Goal: Transaction & Acquisition: Purchase product/service

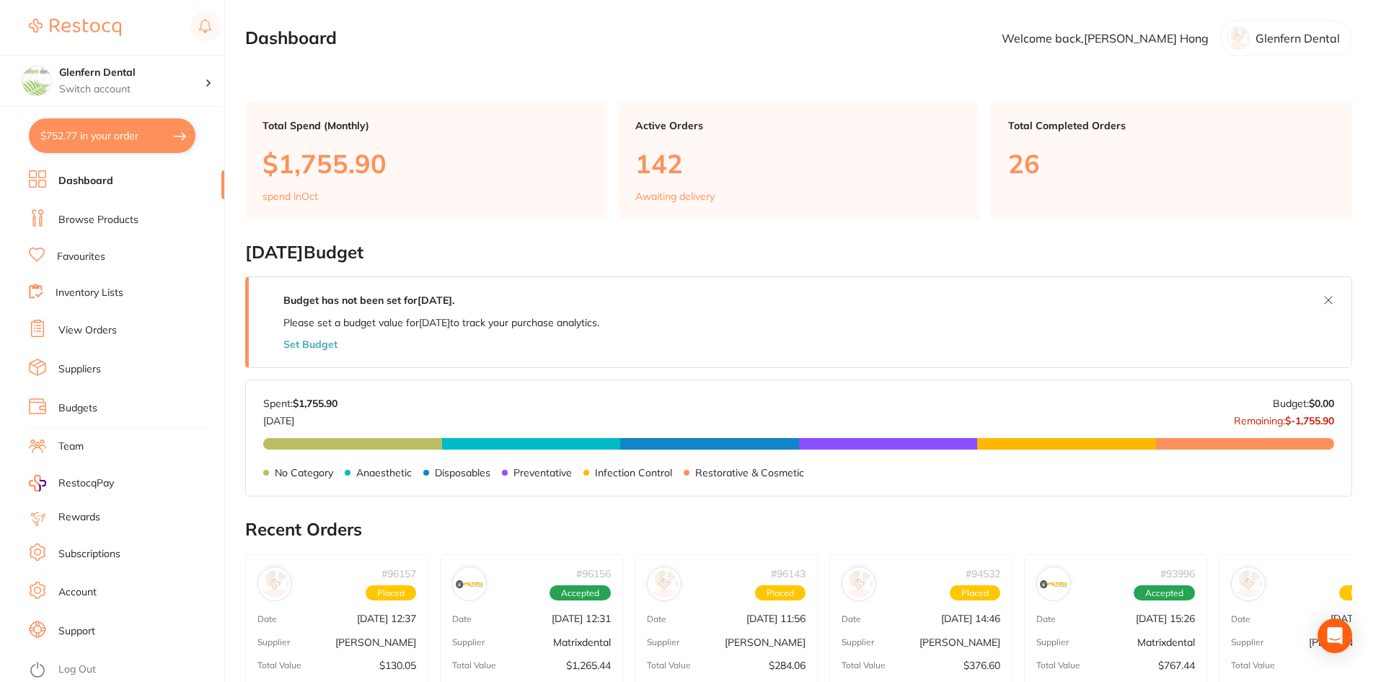
click at [103, 136] on button "$752.77 in your order" at bounding box center [112, 135] width 167 height 35
checkbox input "true"
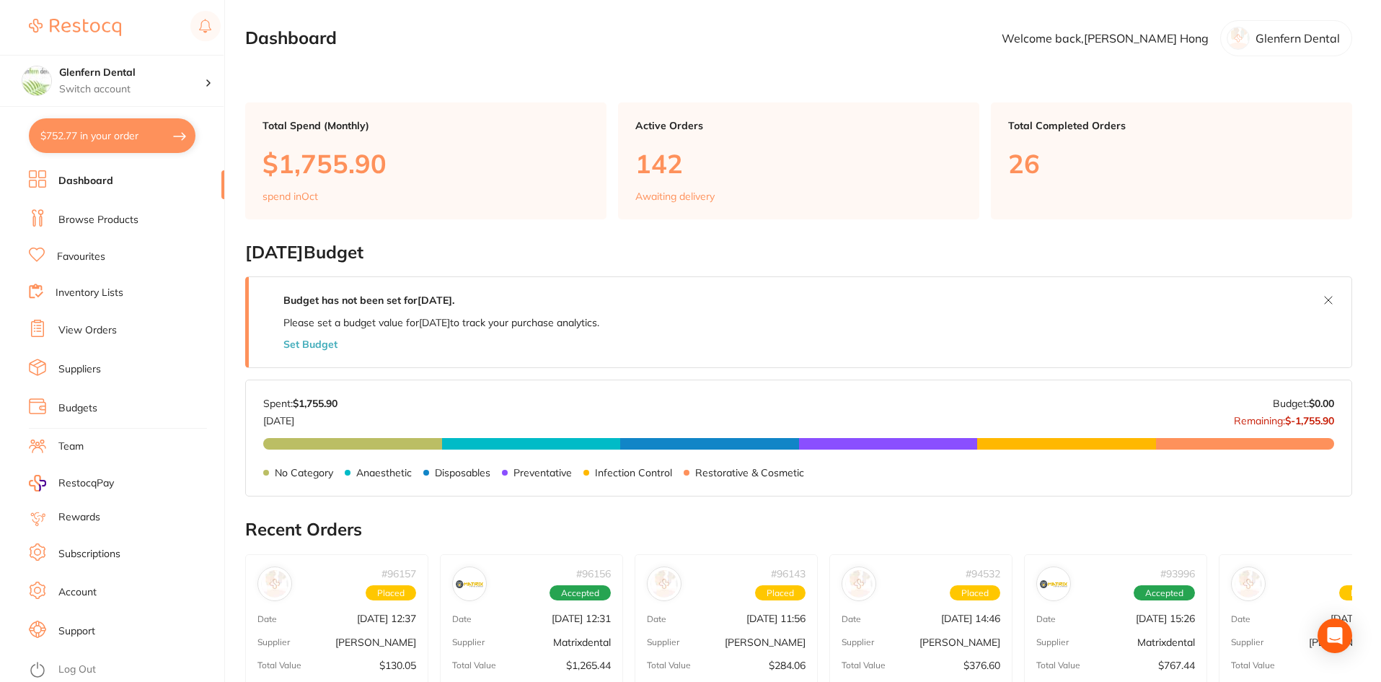
checkbox input "true"
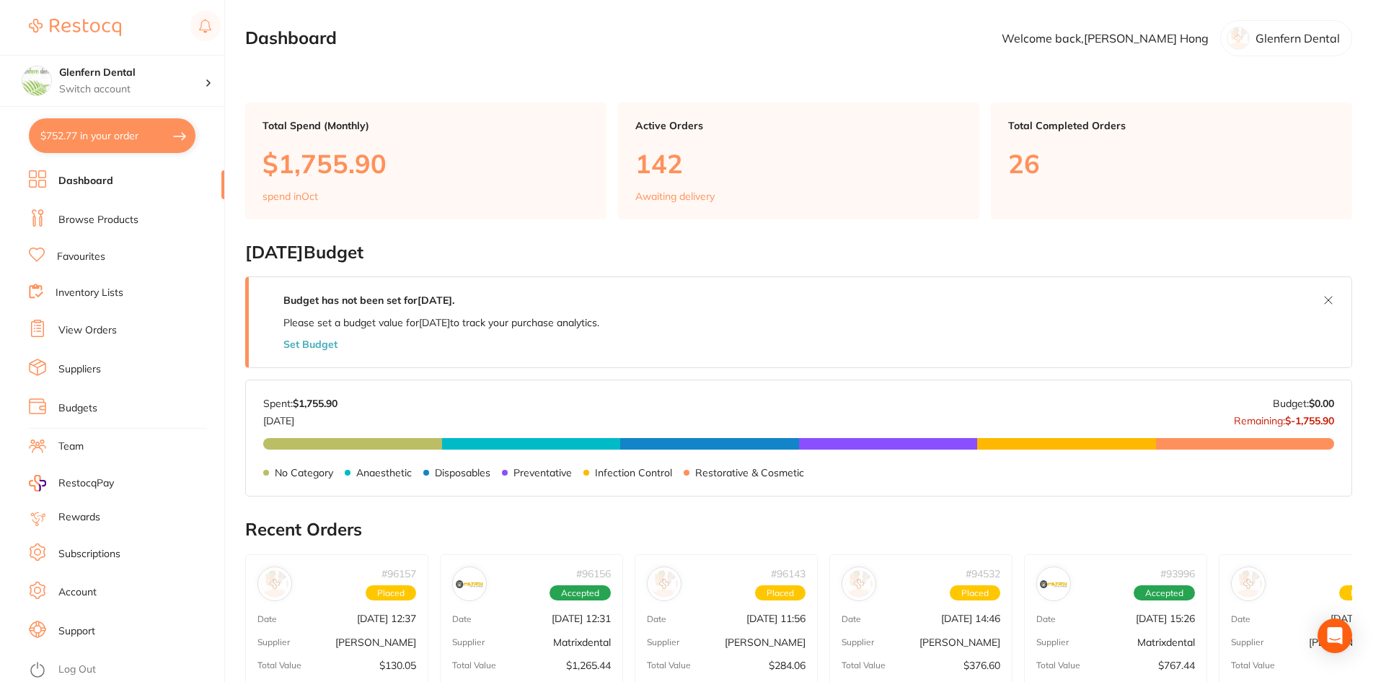
checkbox input "true"
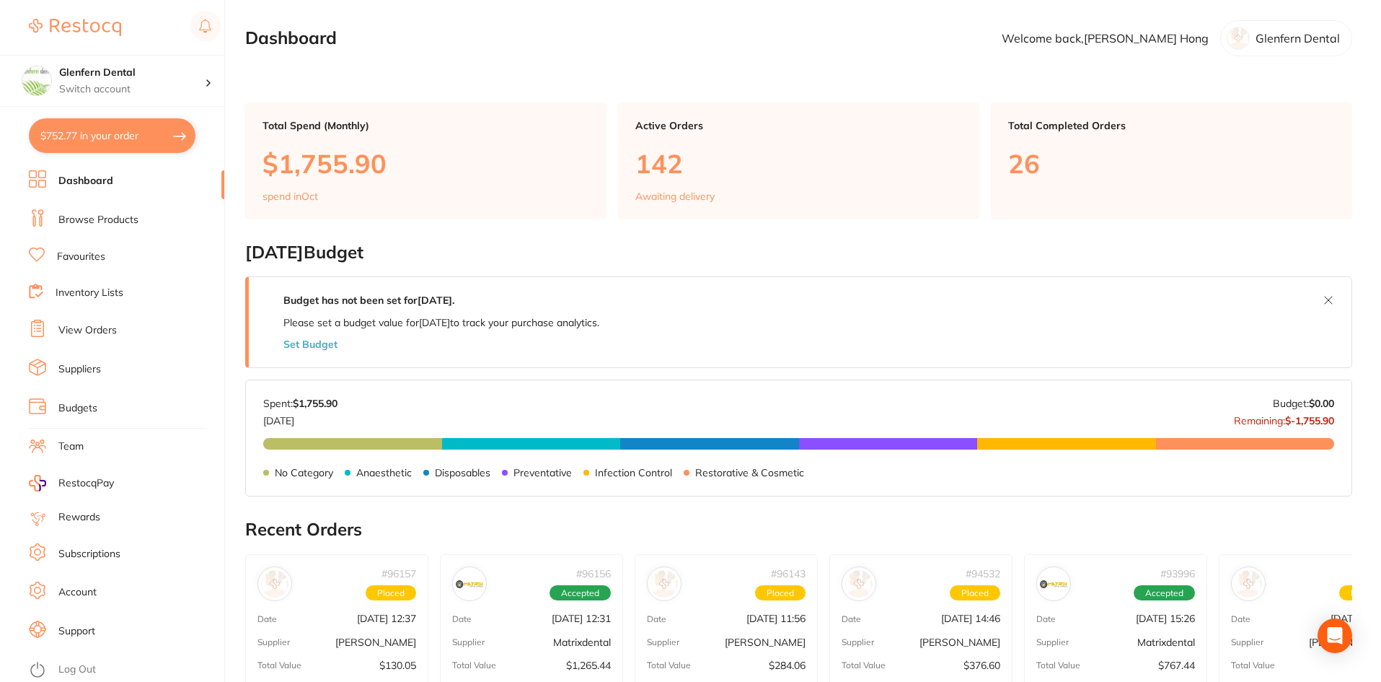
checkbox input "true"
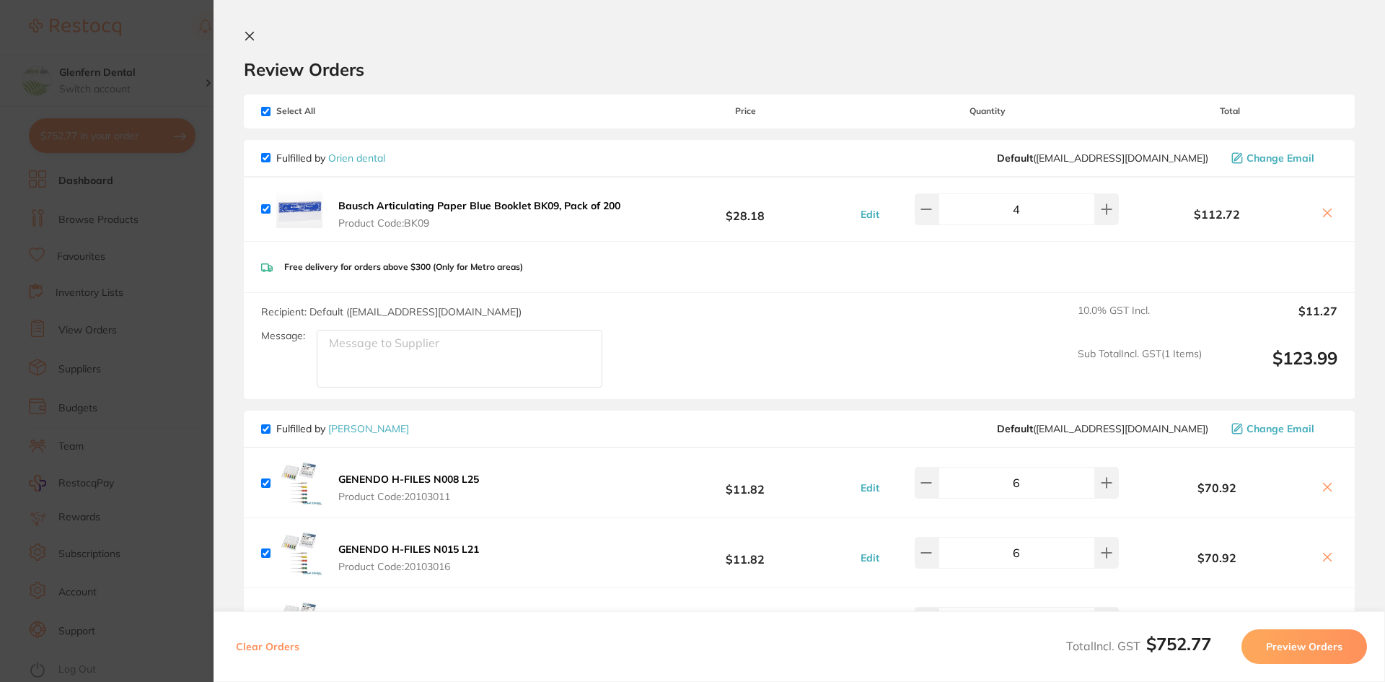
click at [245, 30] on section "Review Orders Your orders are being processed and we will notify you once we ha…" at bounding box center [798, 341] width 1171 height 682
click at [262, 38] on div "Review Orders" at bounding box center [799, 55] width 1111 height 50
click at [243, 37] on section "Review Orders Your orders are being processed and we will notify you once we ha…" at bounding box center [798, 341] width 1171 height 682
click at [247, 35] on icon at bounding box center [250, 36] width 12 height 12
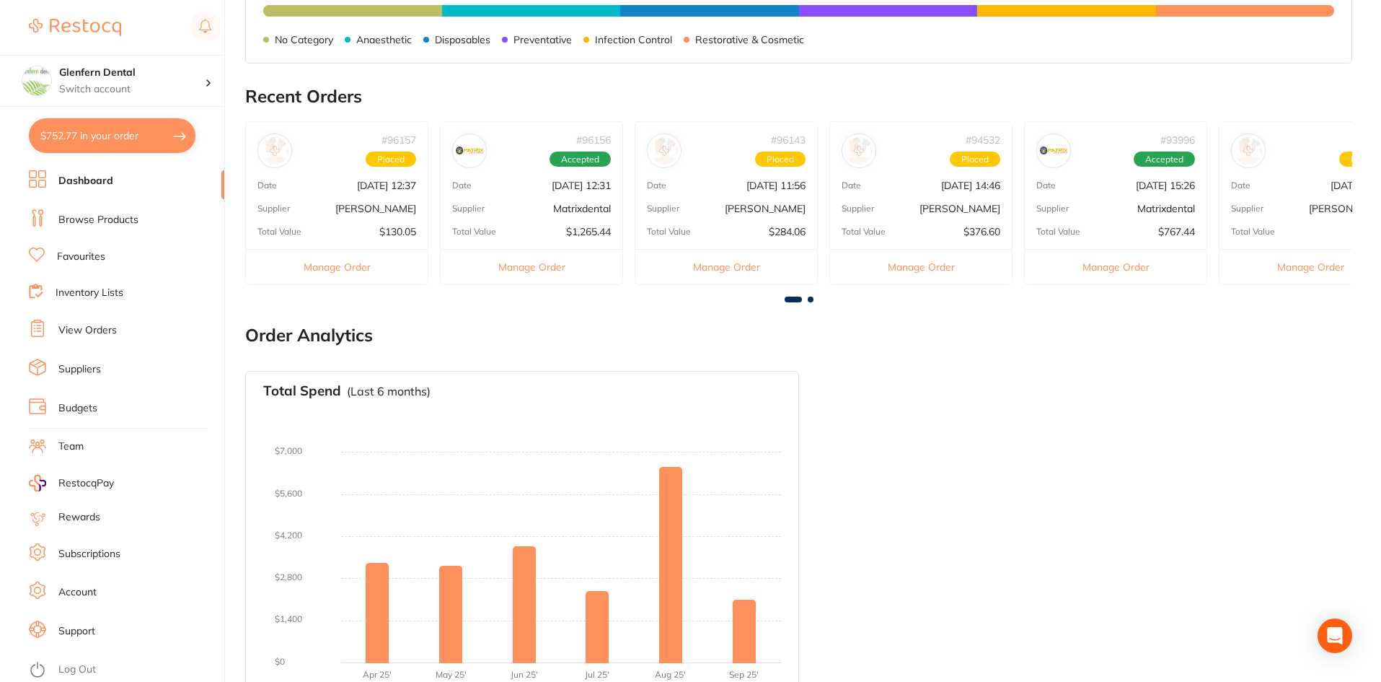
click at [87, 223] on link "Browse Products" at bounding box center [98, 220] width 80 height 14
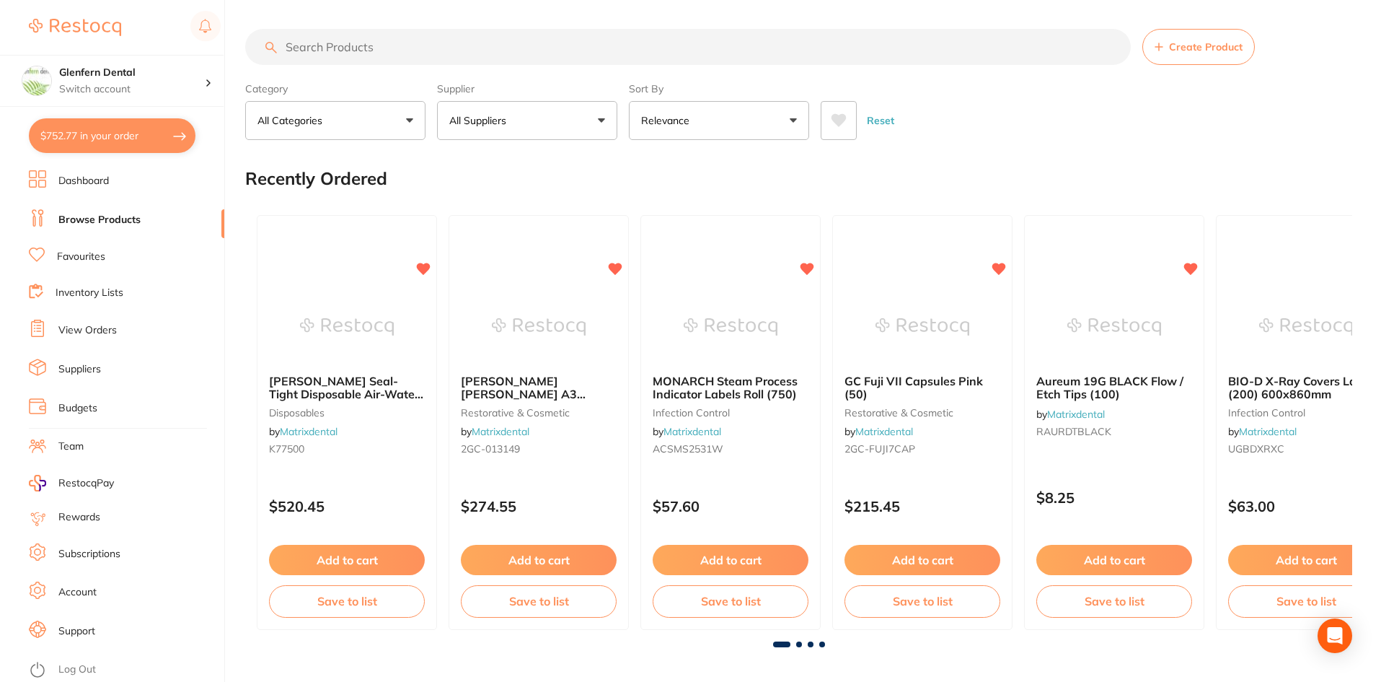
click at [324, 51] on input "search" at bounding box center [688, 47] width 886 height 36
paste input "K File #10 21mm"
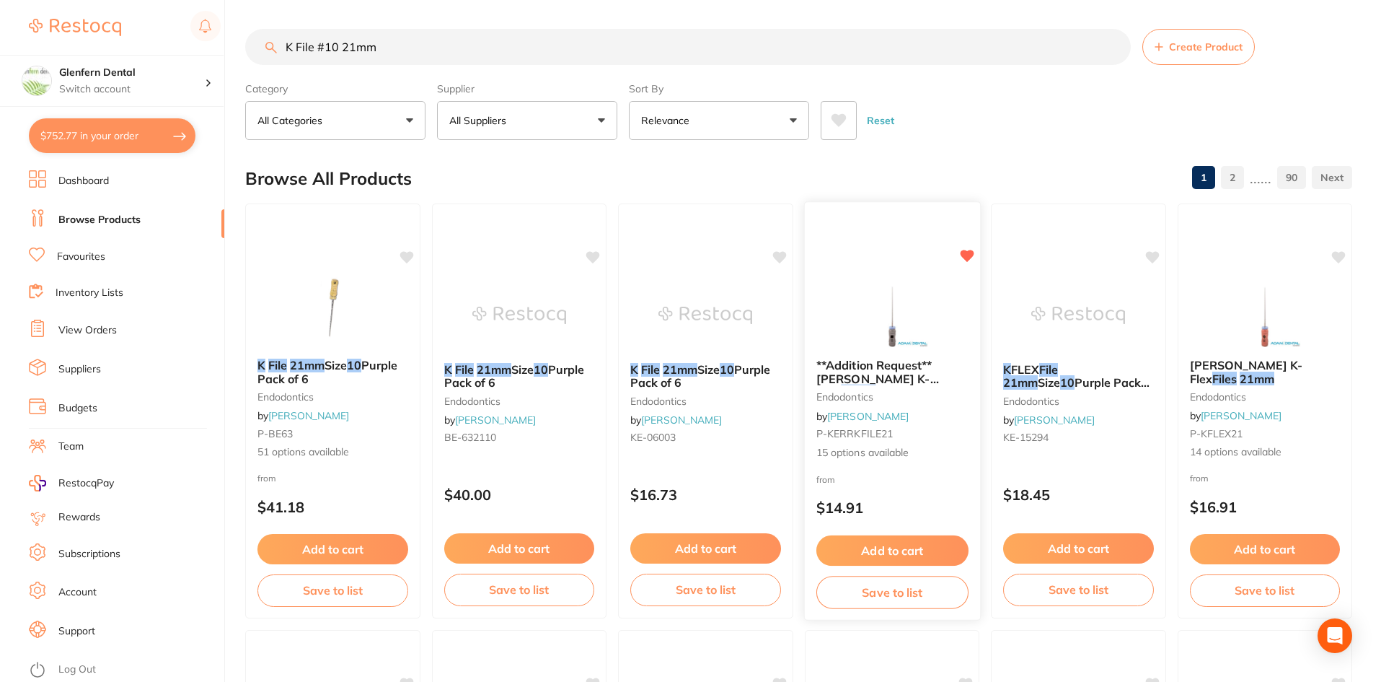
type input "K File #10 21mm"
click at [881, 369] on span "**Addition Request** [PERSON_NAME] K-Files" at bounding box center [877, 378] width 123 height 41
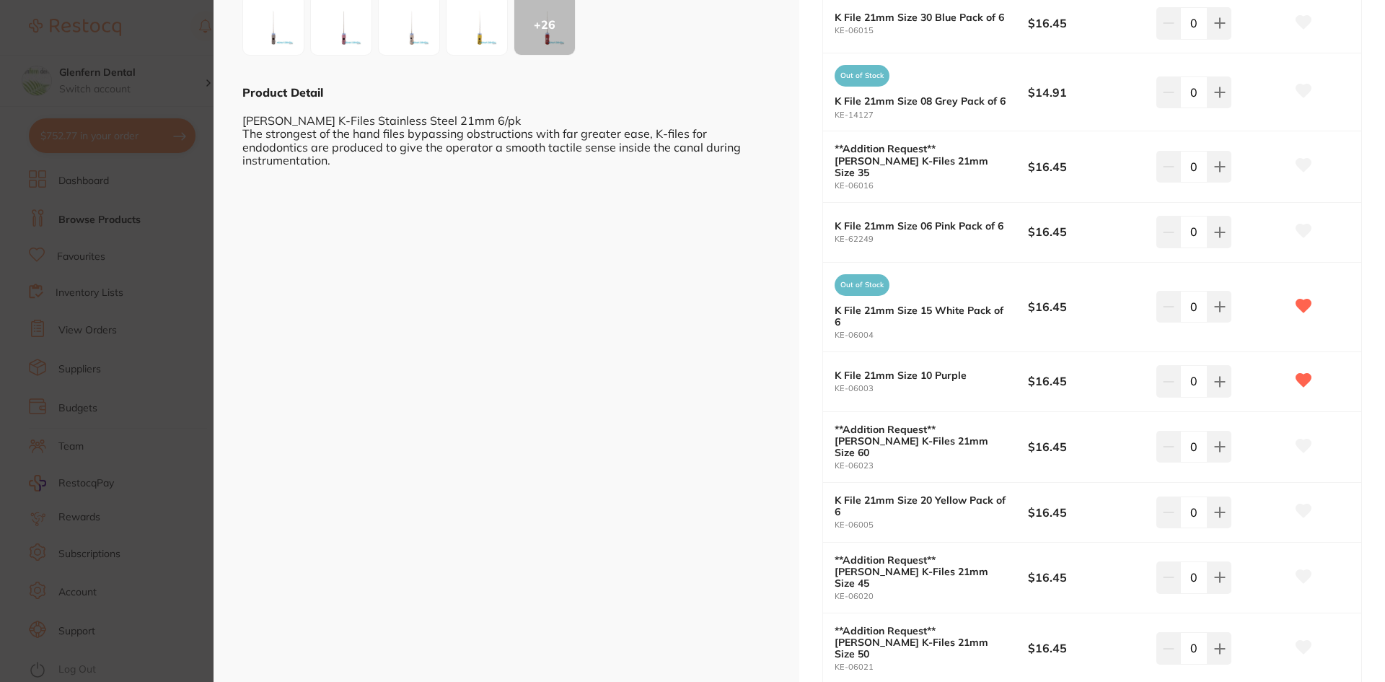
scroll to position [361, 0]
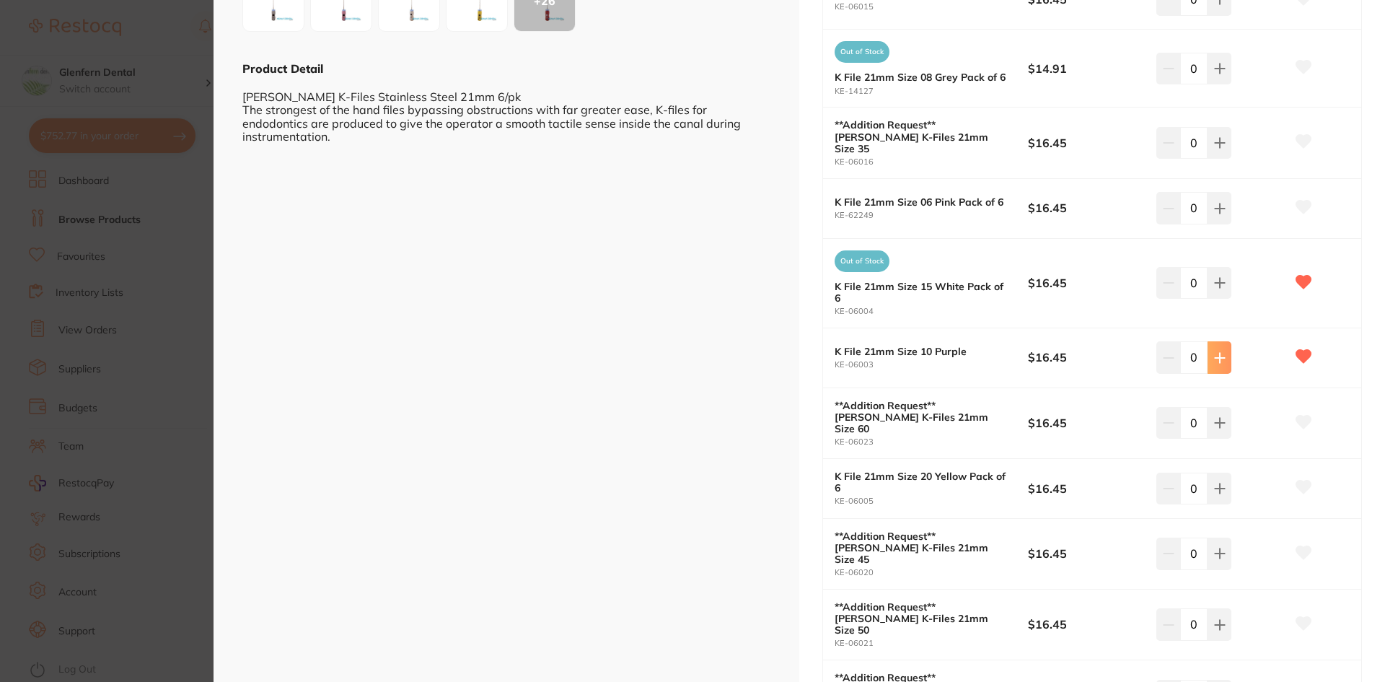
click at [1223, 345] on button at bounding box center [1219, 357] width 24 height 32
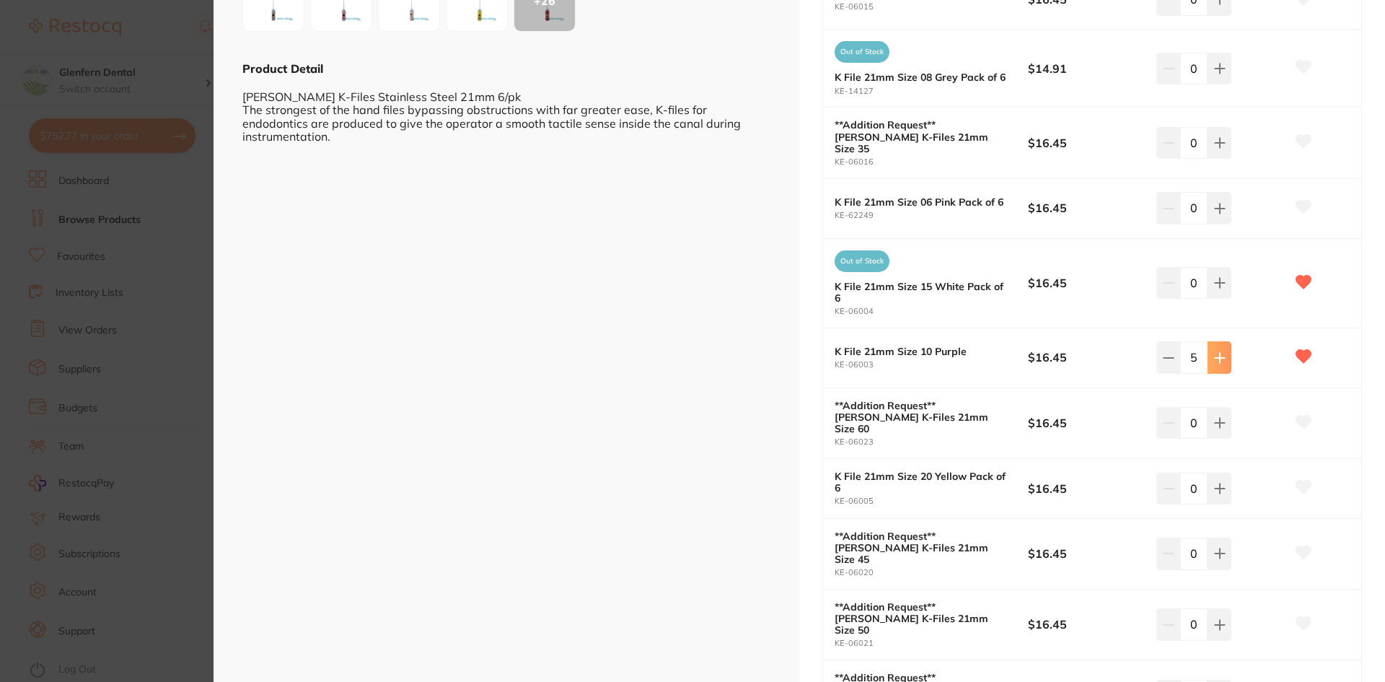
click at [1223, 345] on button at bounding box center [1219, 357] width 24 height 32
type input "6"
drag, startPoint x: 891, startPoint y: 353, endPoint x: 827, endPoint y: 361, distance: 64.0
click at [824, 361] on div "K File 21mm Size 10 Purple KE-06003 $16.45 6" at bounding box center [1092, 358] width 538 height 60
copy small "KE-06003"
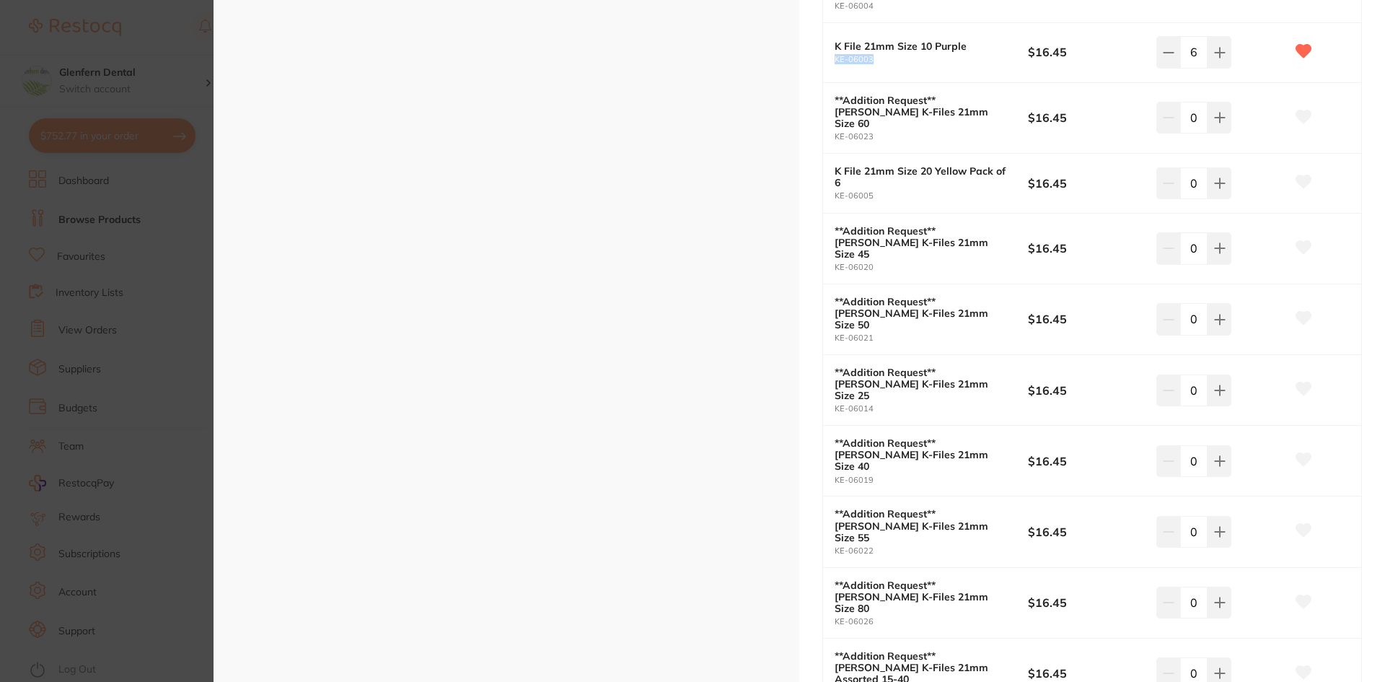
scroll to position [710, 0]
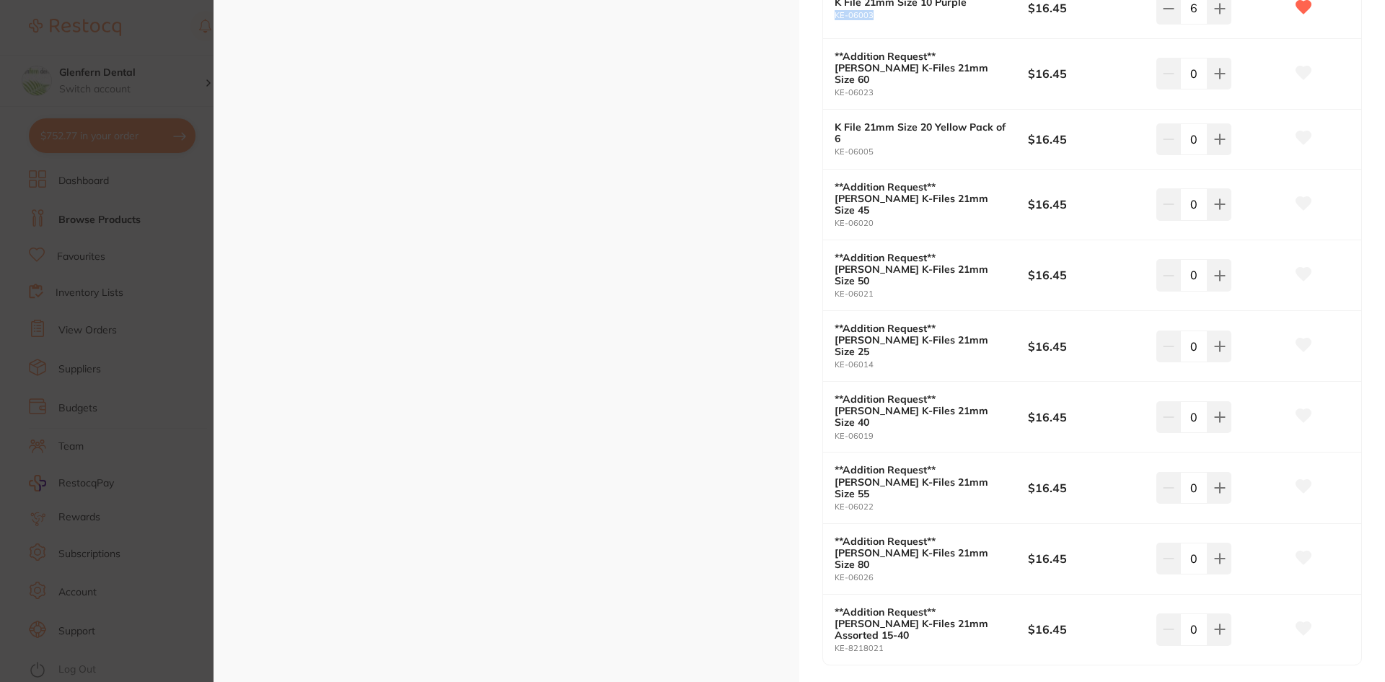
checkbox input "false"
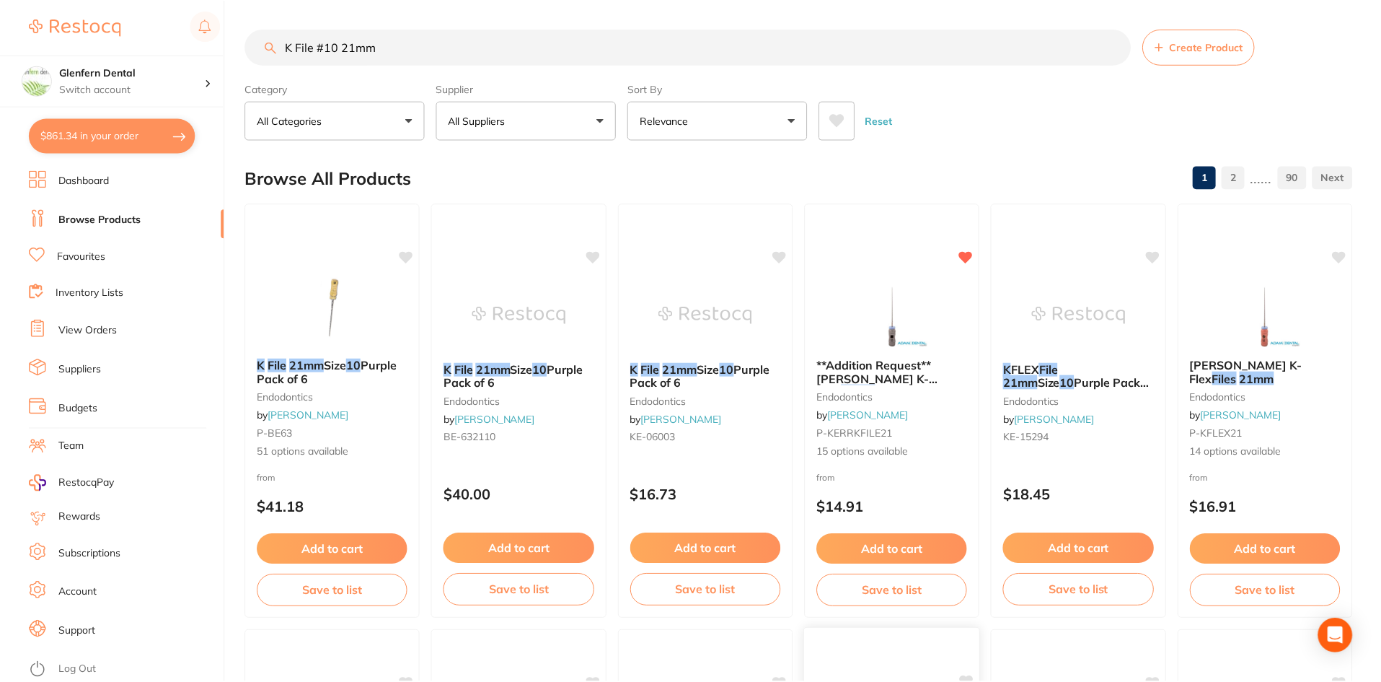
scroll to position [433, 0]
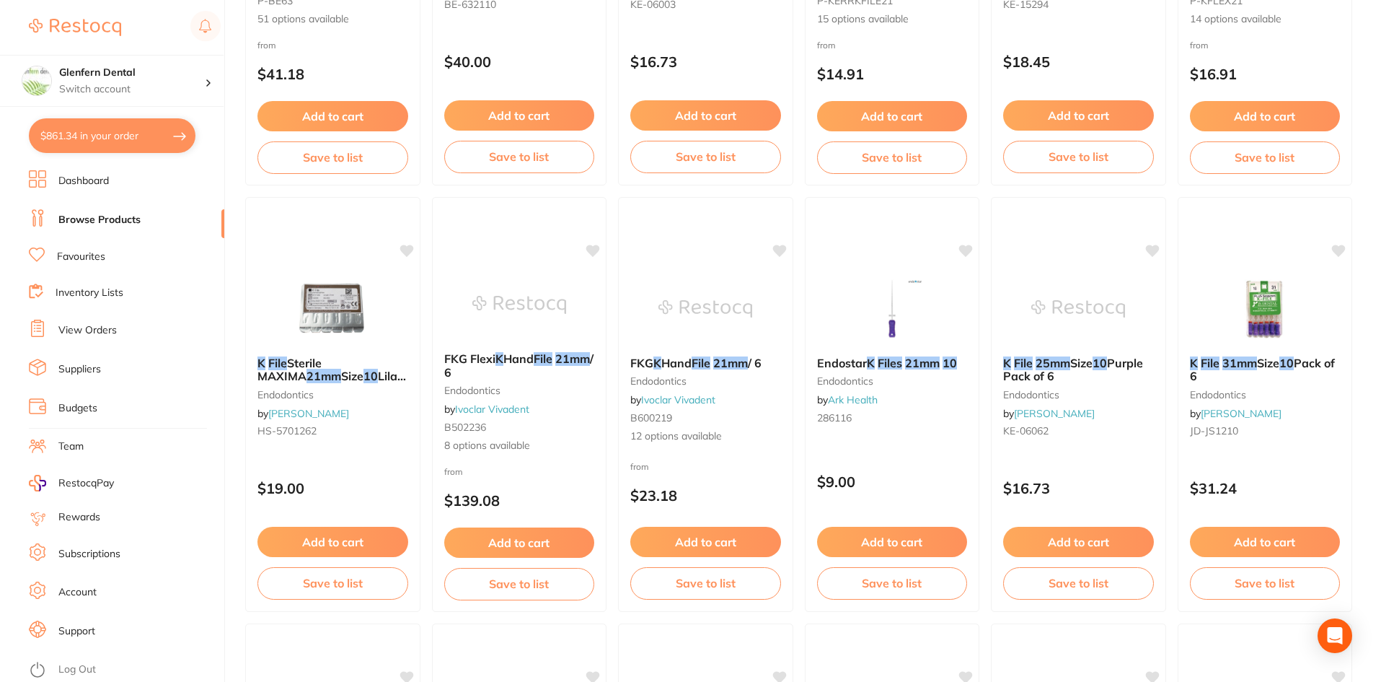
click at [118, 138] on button "$861.34 in your order" at bounding box center [112, 135] width 167 height 35
checkbox input "true"
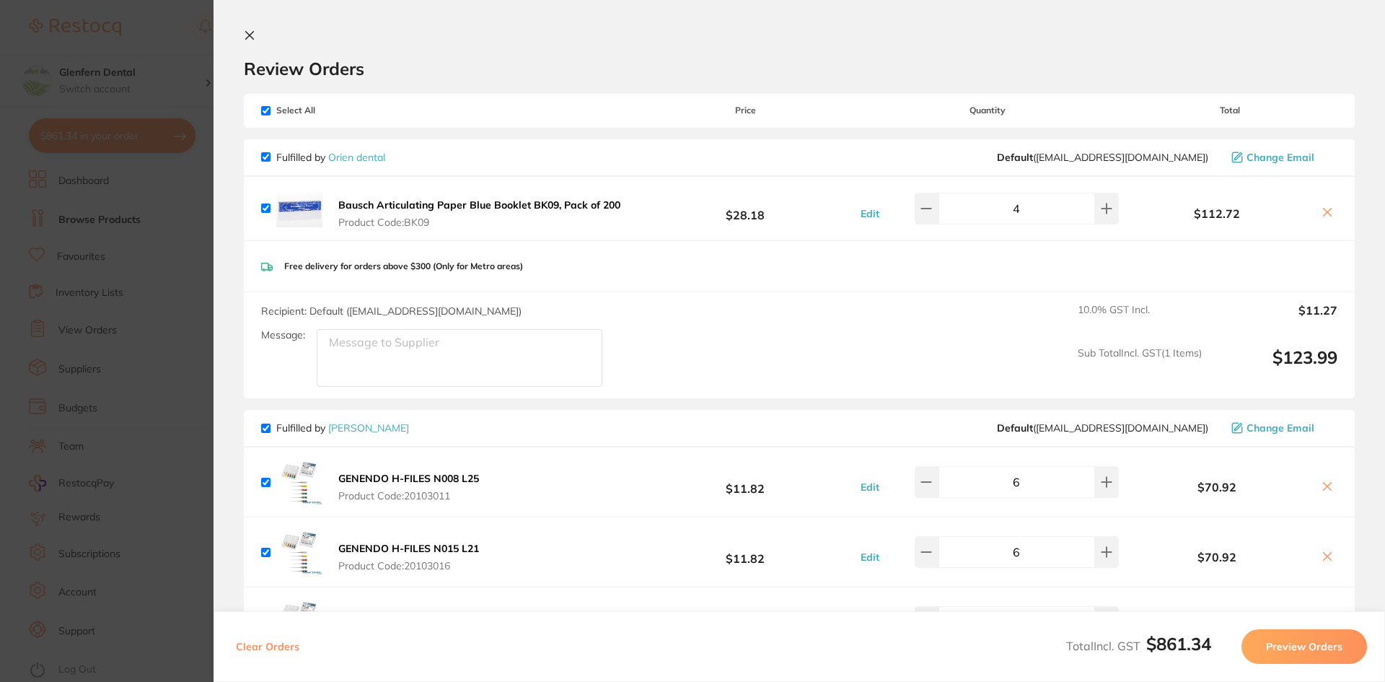
scroll to position [0, 0]
drag, startPoint x: 245, startPoint y: 31, endPoint x: 239, endPoint y: 47, distance: 16.9
click at [245, 34] on icon at bounding box center [250, 36] width 12 height 12
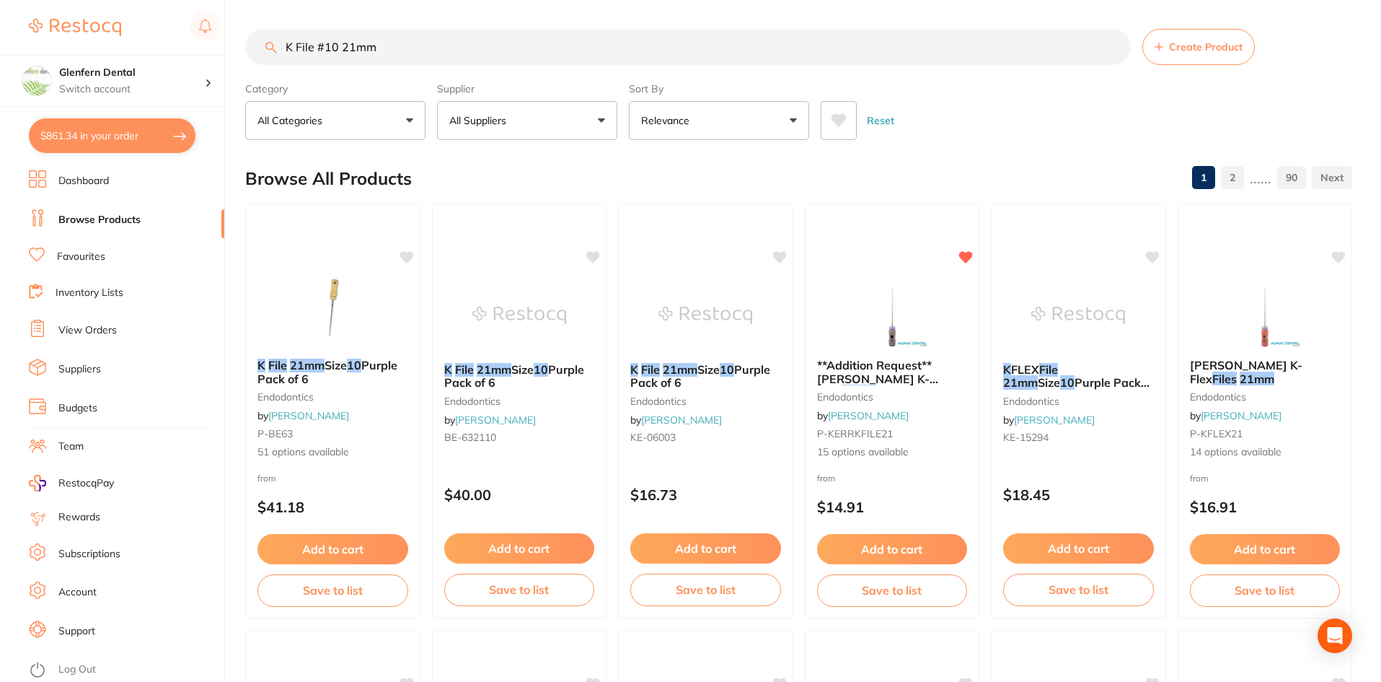
click at [70, 222] on link "Browse Products" at bounding box center [99, 220] width 82 height 14
click at [420, 48] on input "K File #10 21mm" at bounding box center [688, 47] width 886 height 36
type input "K"
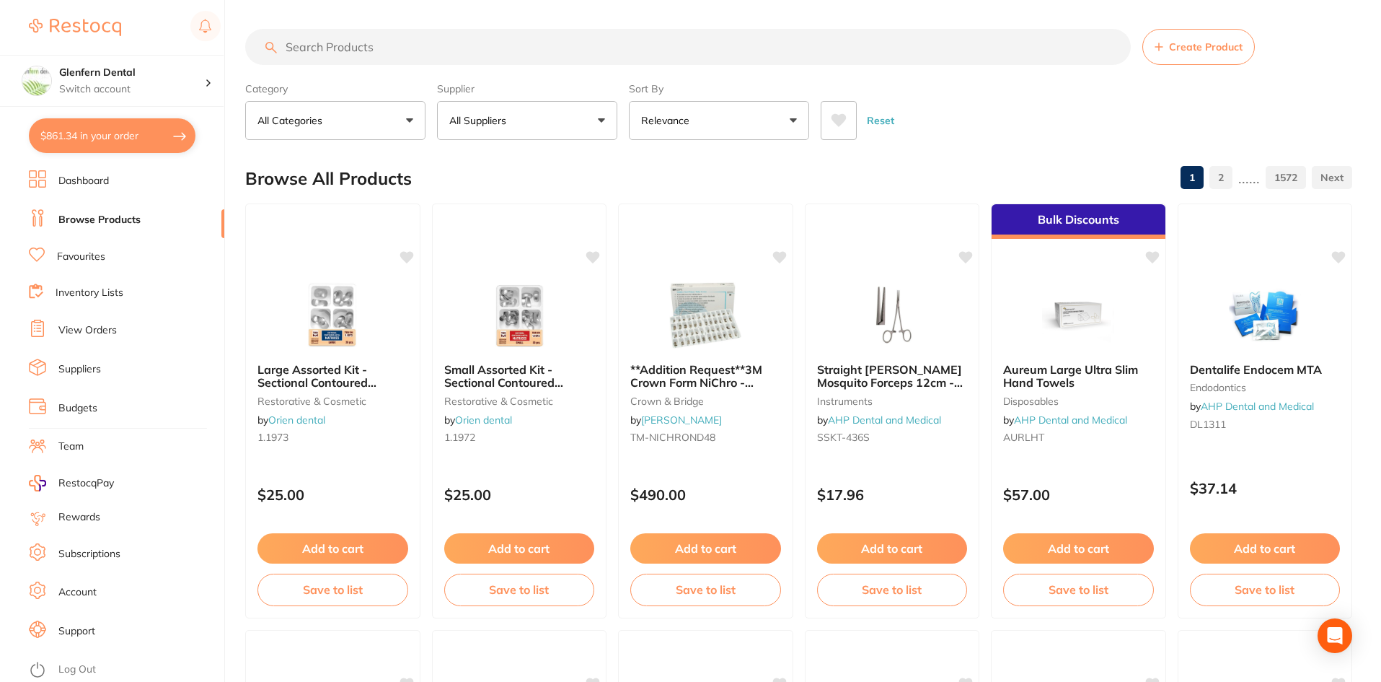
paste input "659730V"
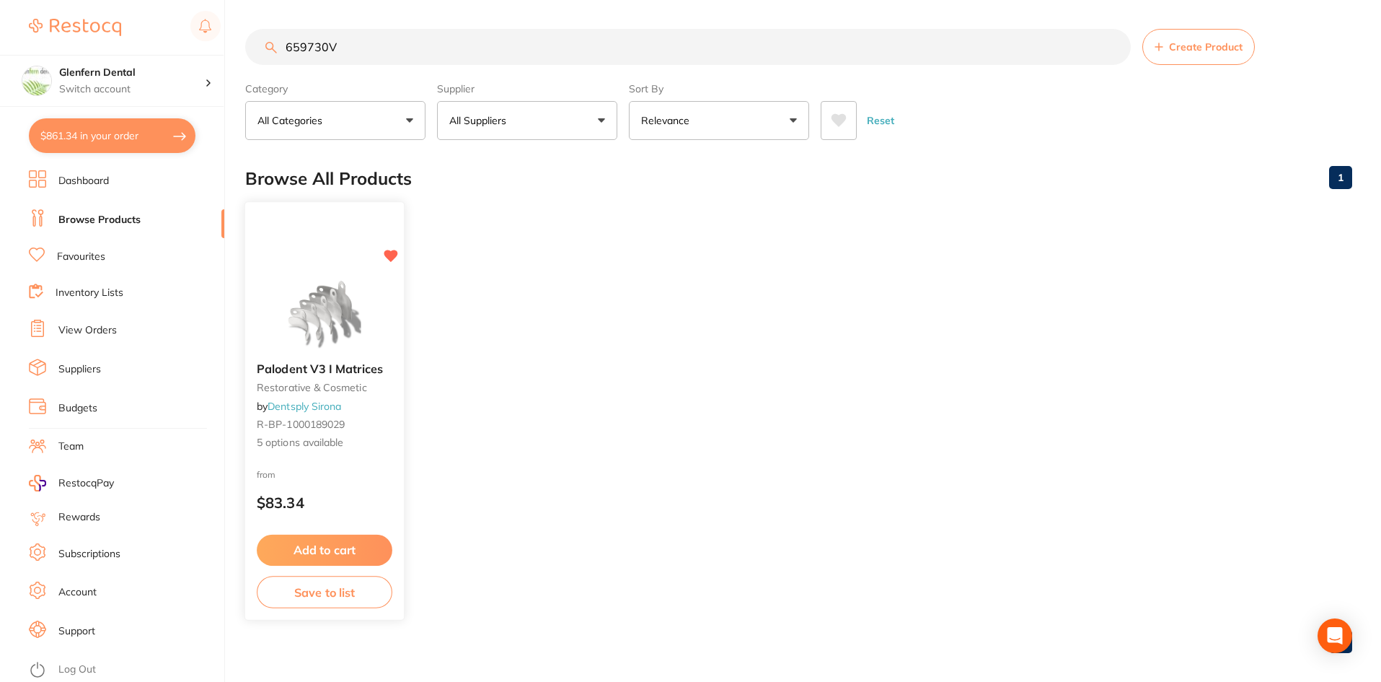
type input "659730V"
click at [309, 377] on div "Palodent V3 I Matrices restorative & cosmetic by Dentsply Sirona R-BP-100018902…" at bounding box center [324, 406] width 159 height 111
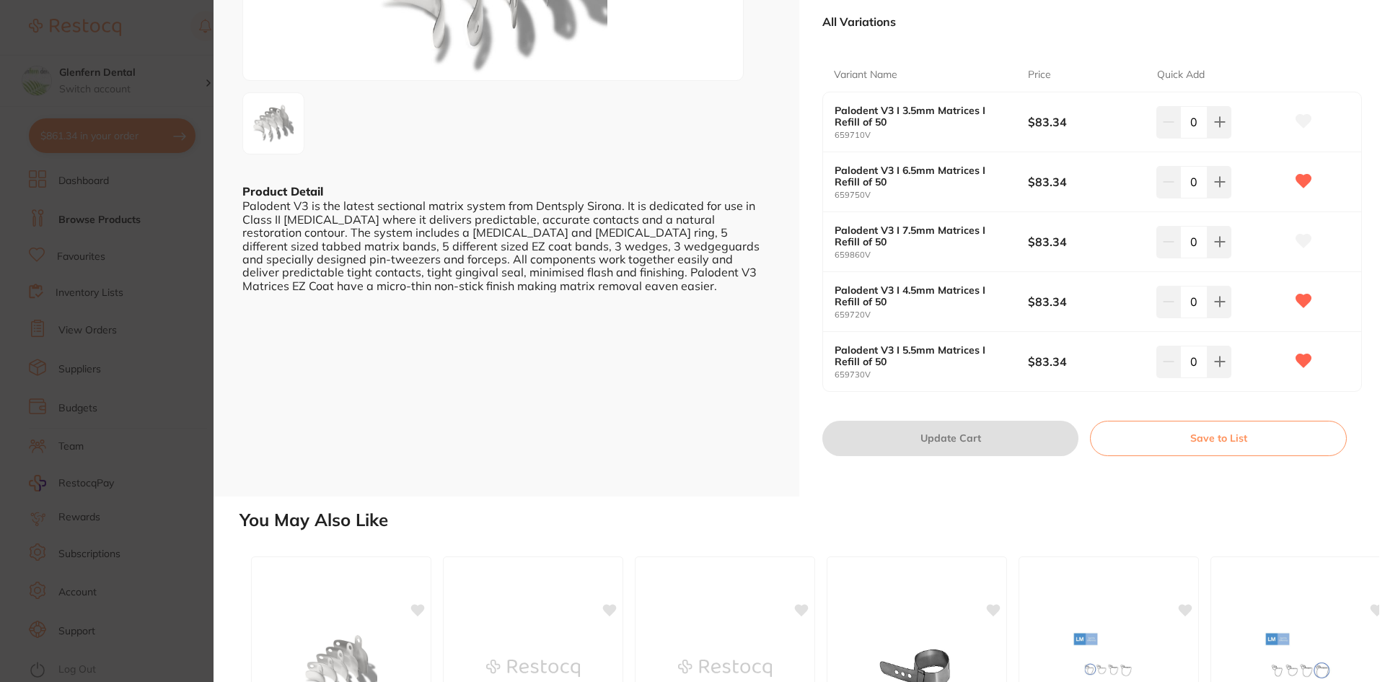
scroll to position [216, 0]
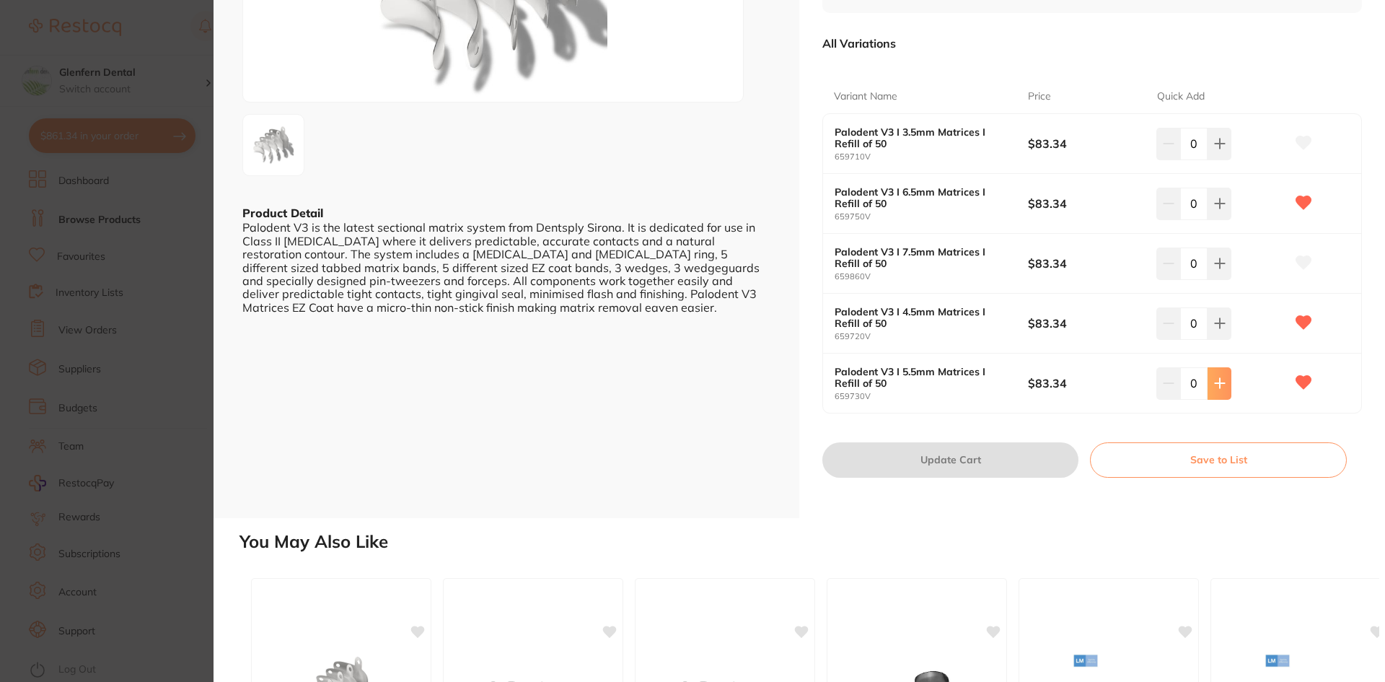
click at [1214, 386] on icon at bounding box center [1220, 383] width 12 height 12
type input "1"
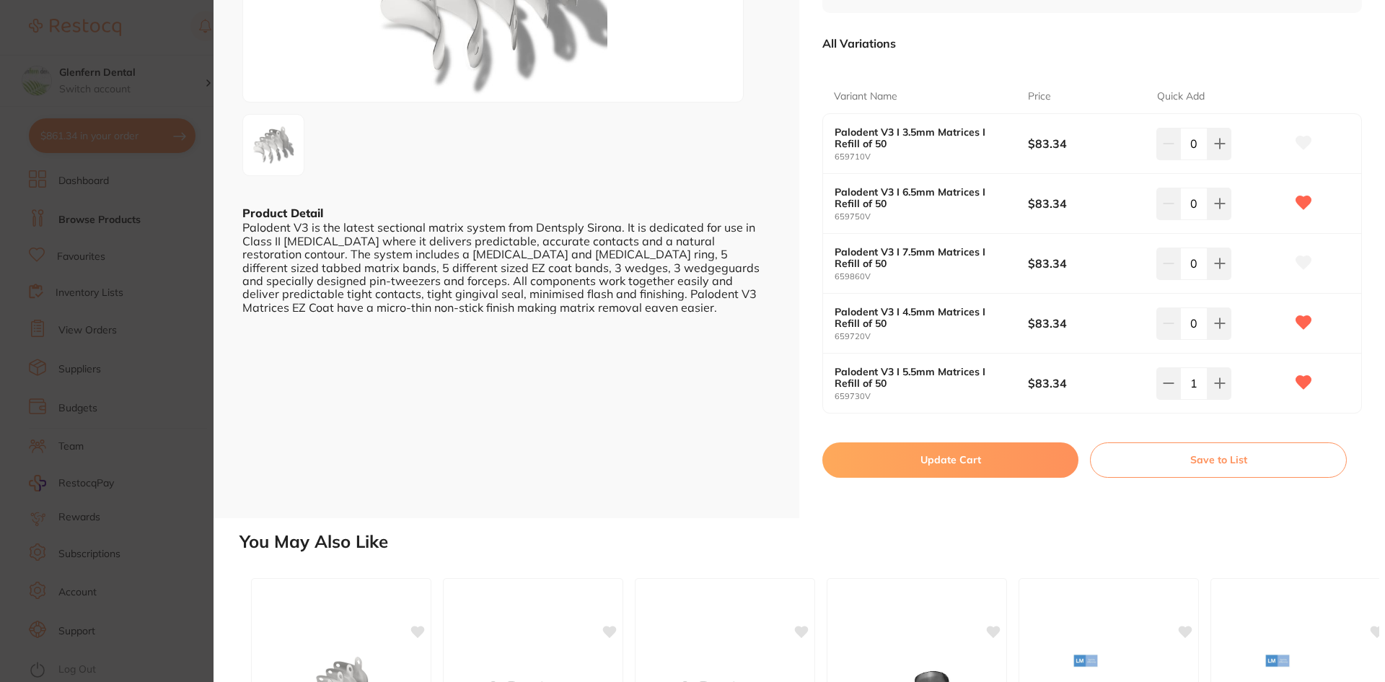
click at [957, 457] on button "Update Cart" at bounding box center [950, 459] width 256 height 35
checkbox input "false"
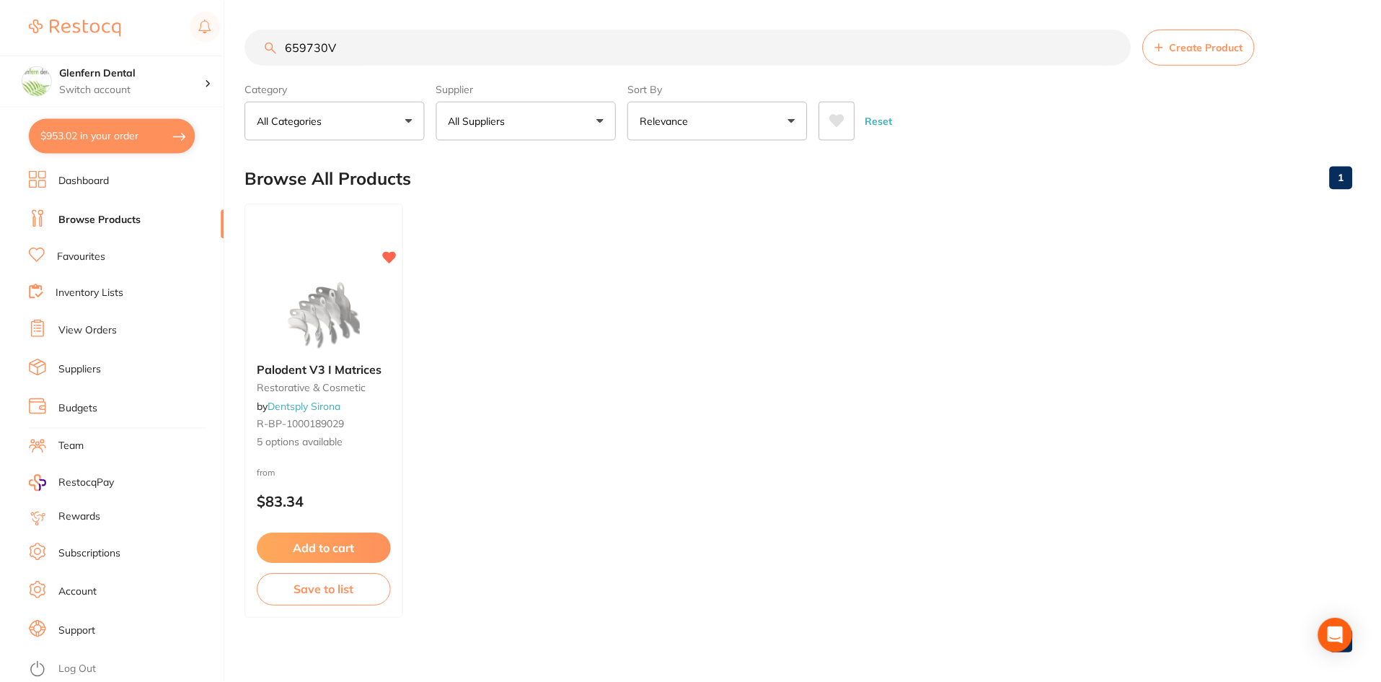
scroll to position [2, 0]
click at [309, 371] on span "Palodent V3 I Matrices" at bounding box center [319, 367] width 125 height 14
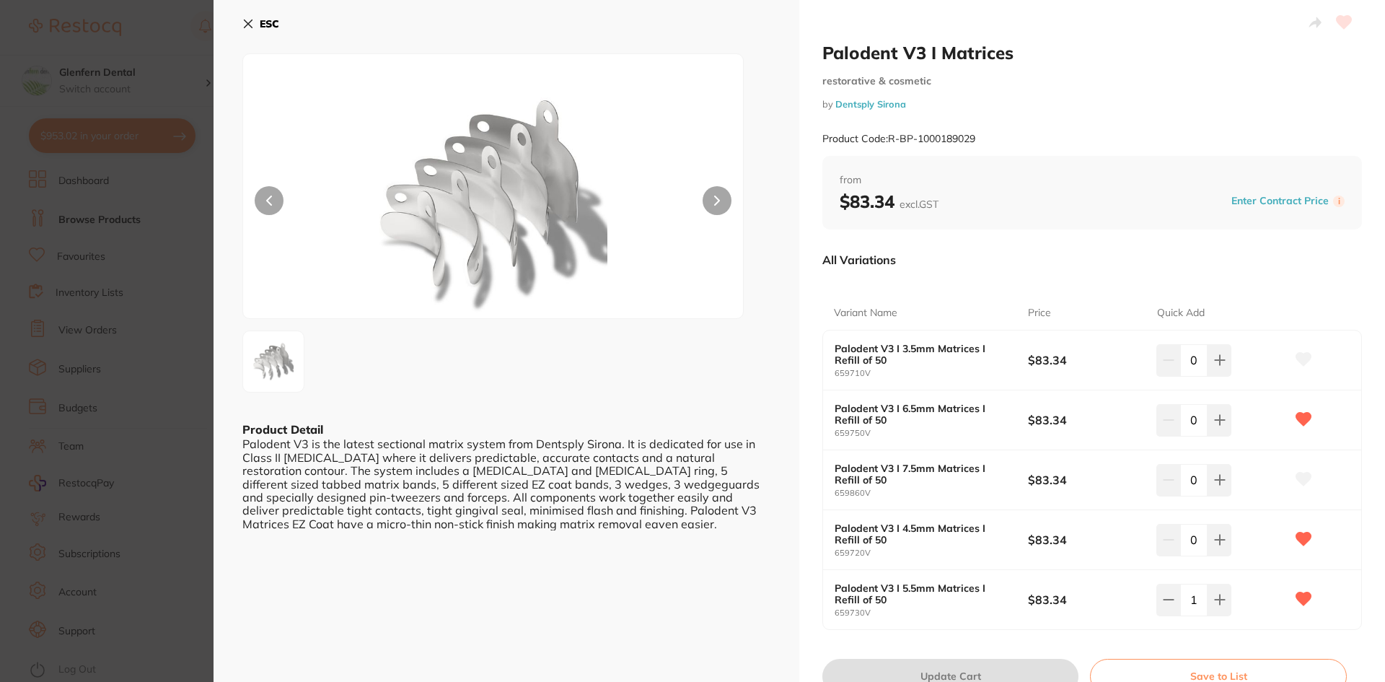
click at [247, 22] on icon at bounding box center [249, 24] width 8 height 8
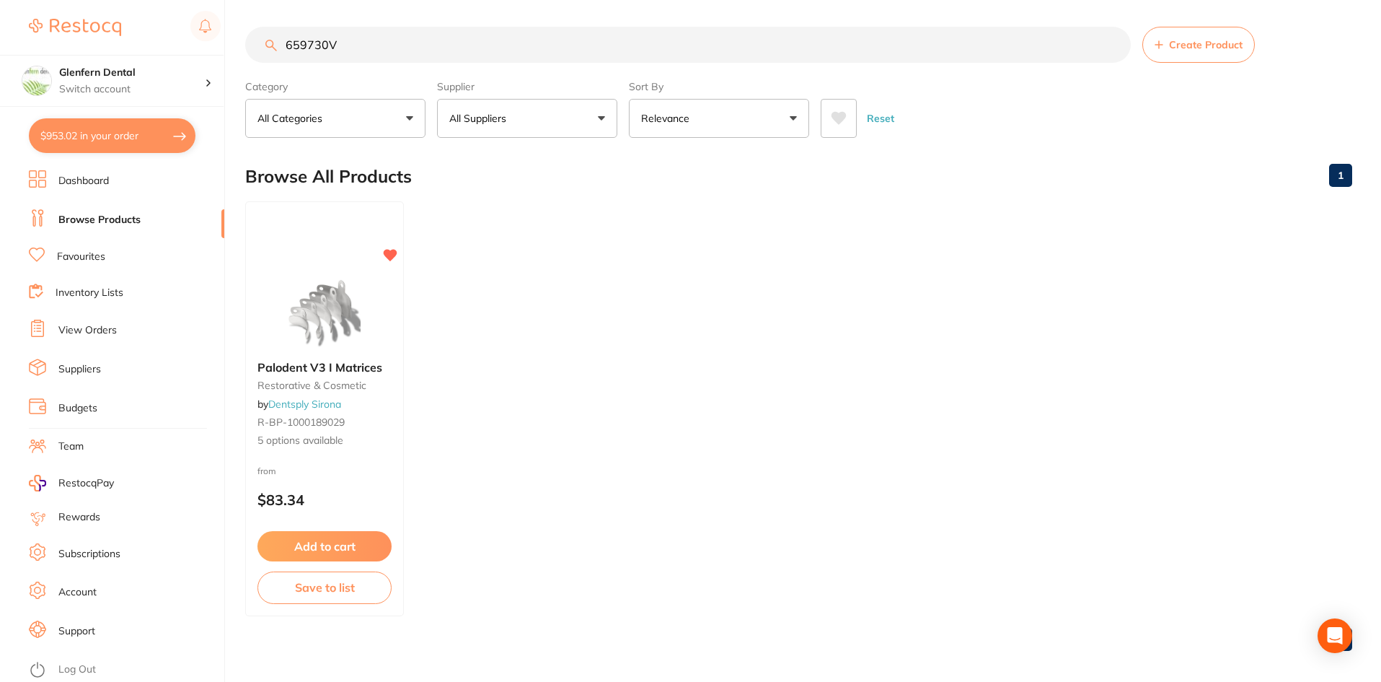
click at [384, 45] on input "659730V" at bounding box center [688, 45] width 886 height 36
type input "6"
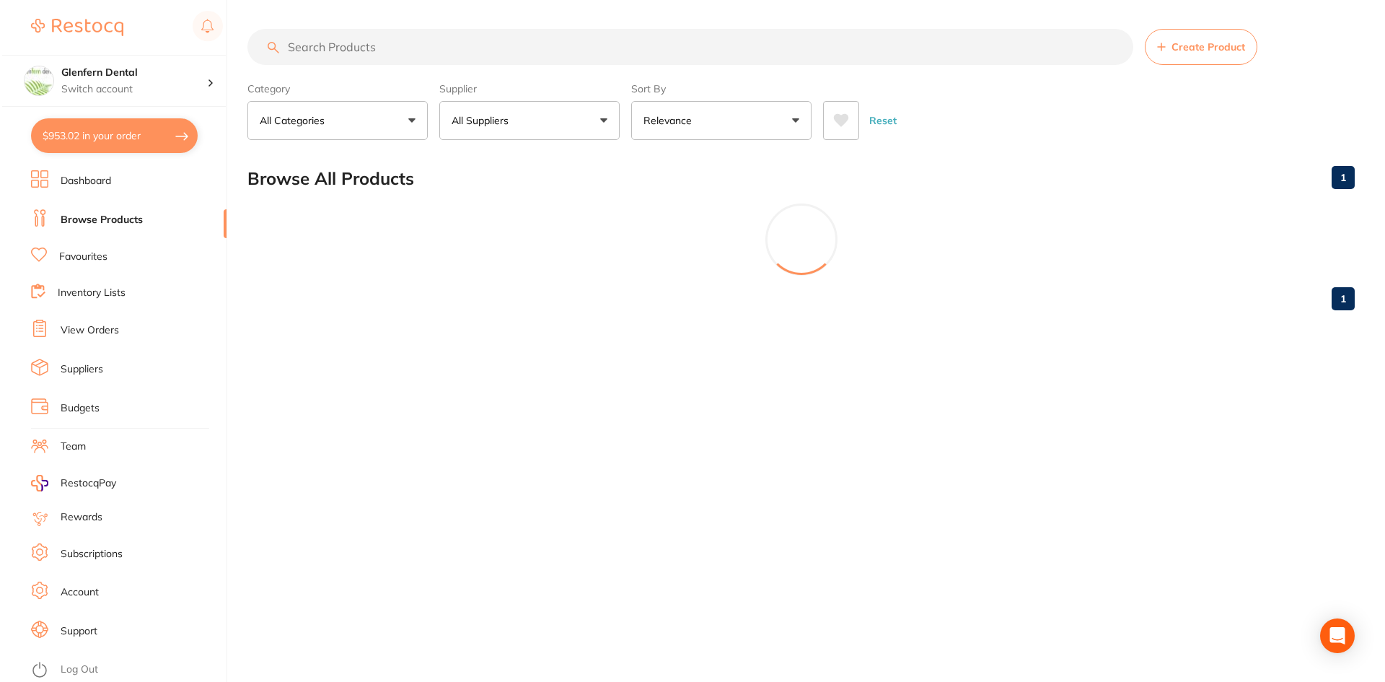
scroll to position [0, 0]
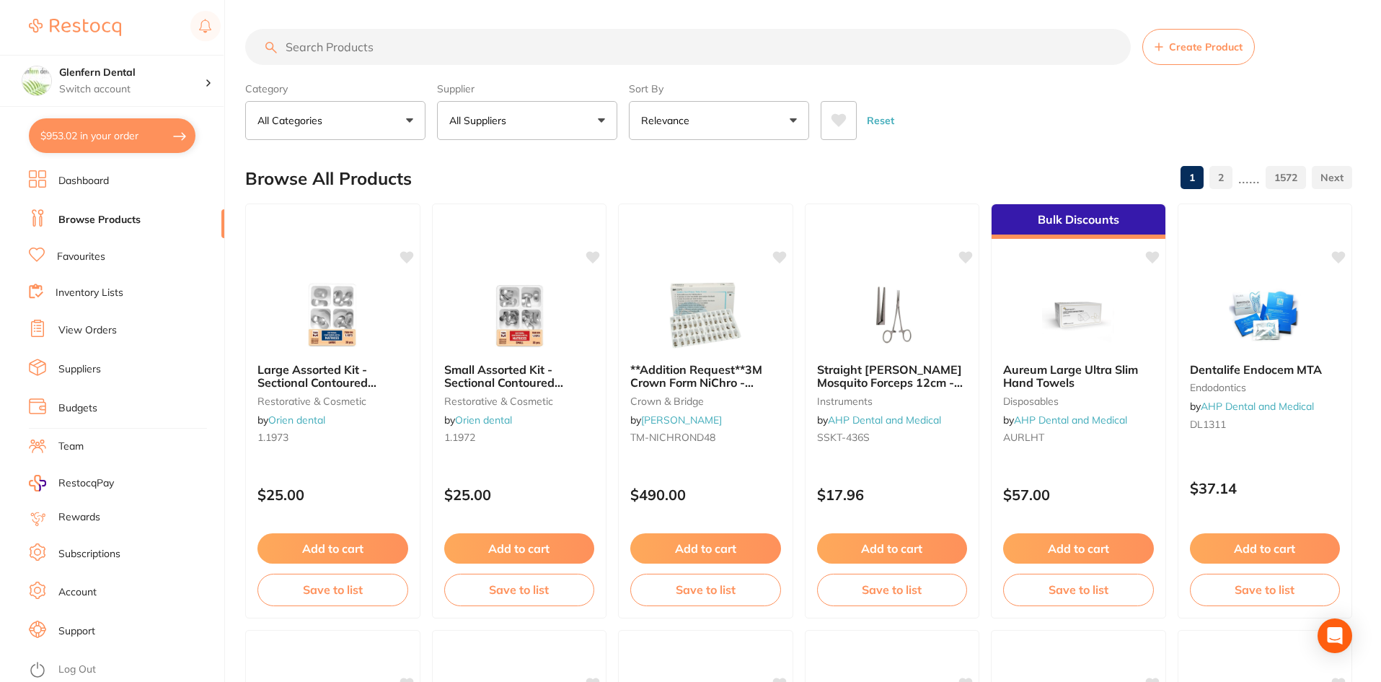
paste input "Palodent V3 I Wedguards blue medium"
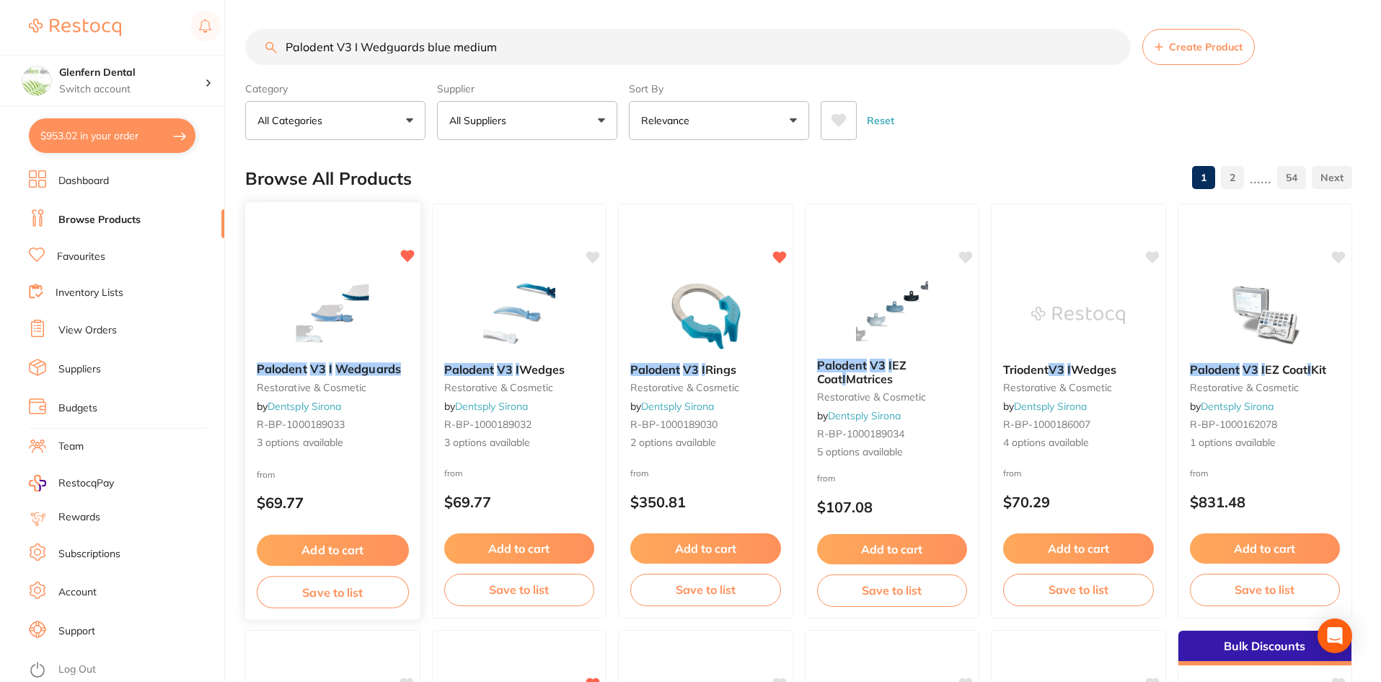
type input "Palodent V3 I Wedguards blue medium"
click at [314, 368] on em "V3" at bounding box center [318, 368] width 16 height 14
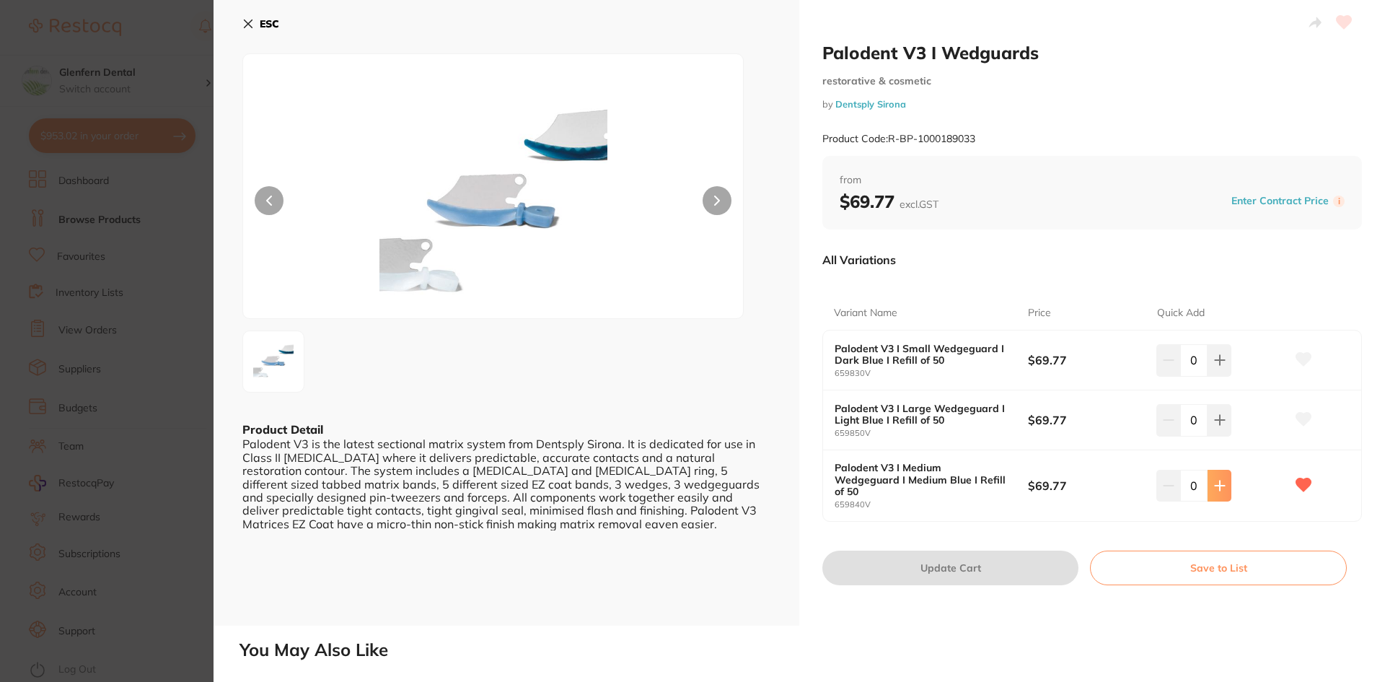
click at [1217, 480] on icon at bounding box center [1220, 486] width 12 height 12
type input "1"
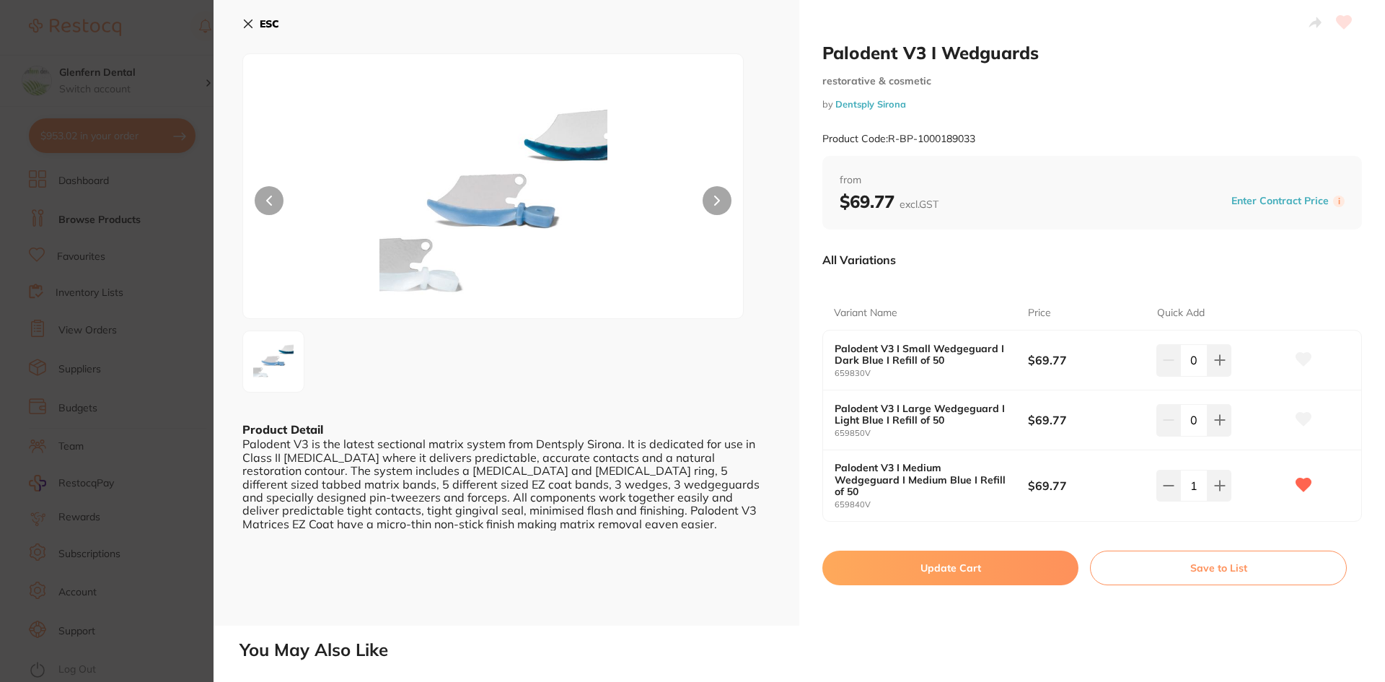
click at [959, 556] on button "Update Cart" at bounding box center [950, 567] width 256 height 35
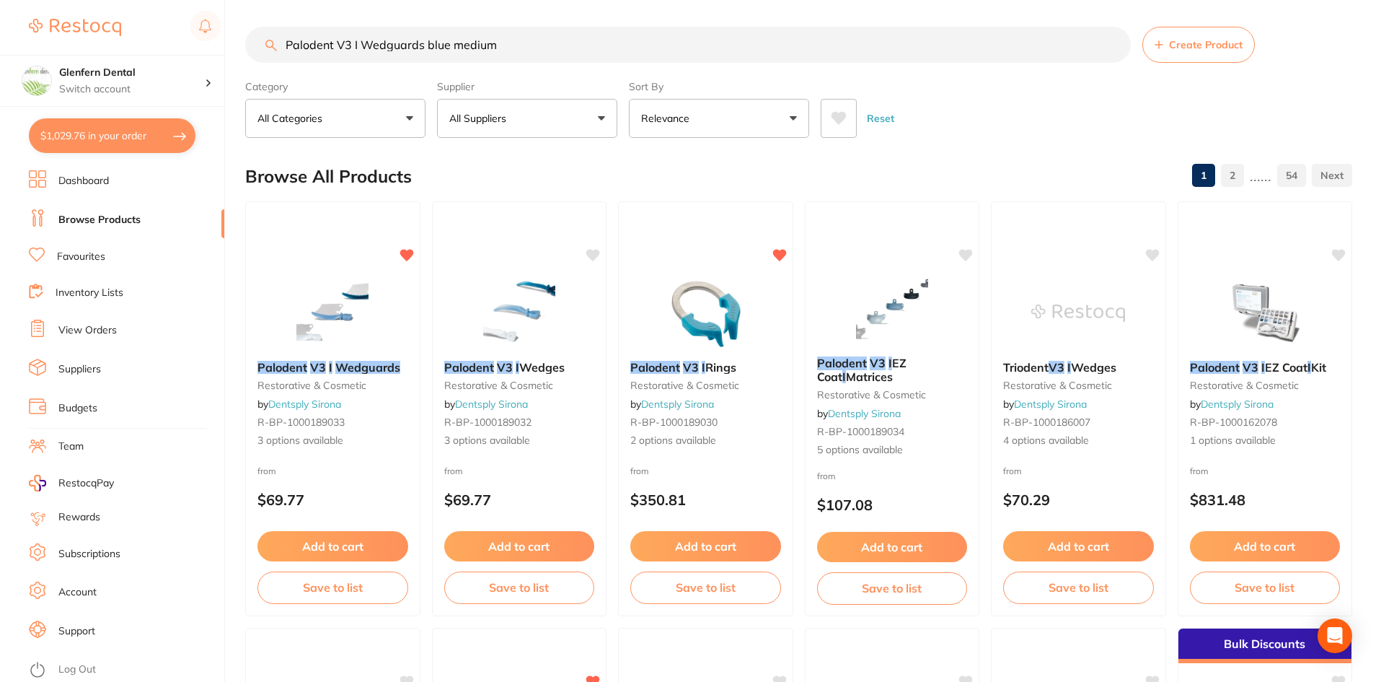
click at [84, 131] on button "$1,029.76 in your order" at bounding box center [112, 135] width 167 height 35
checkbox input "true"
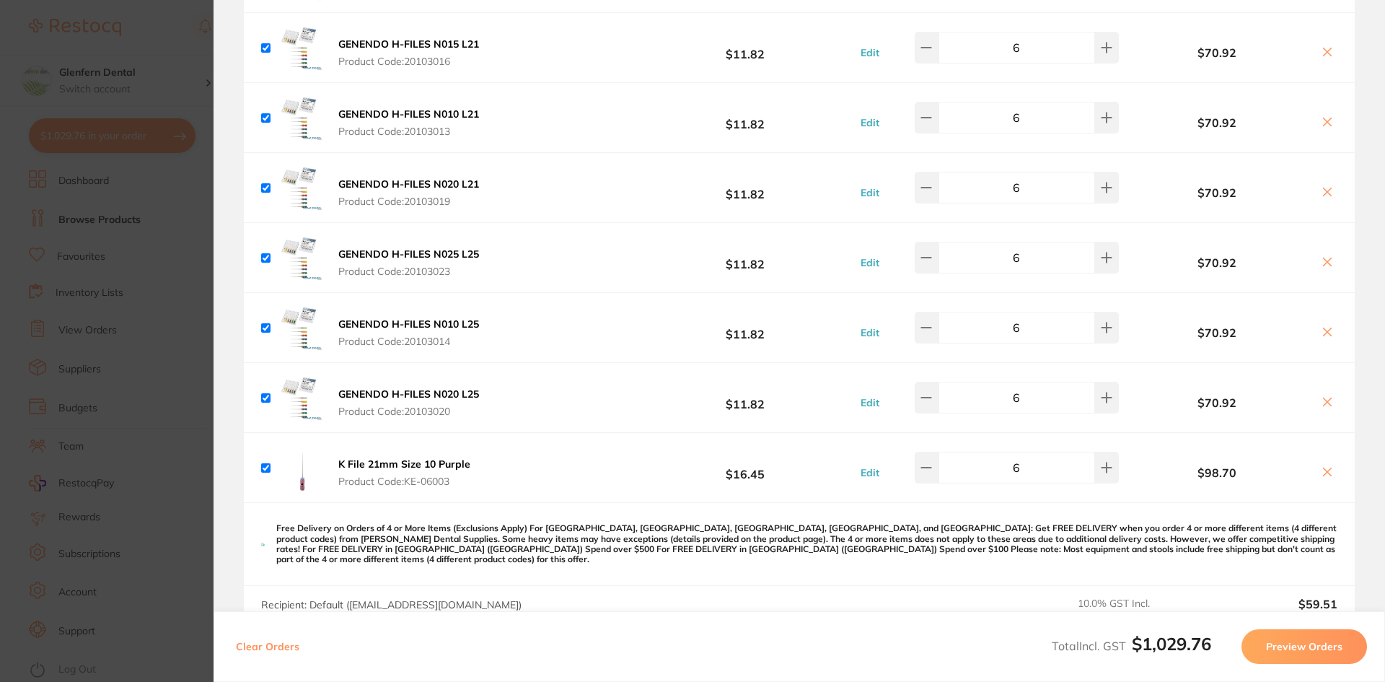
scroll to position [938, 0]
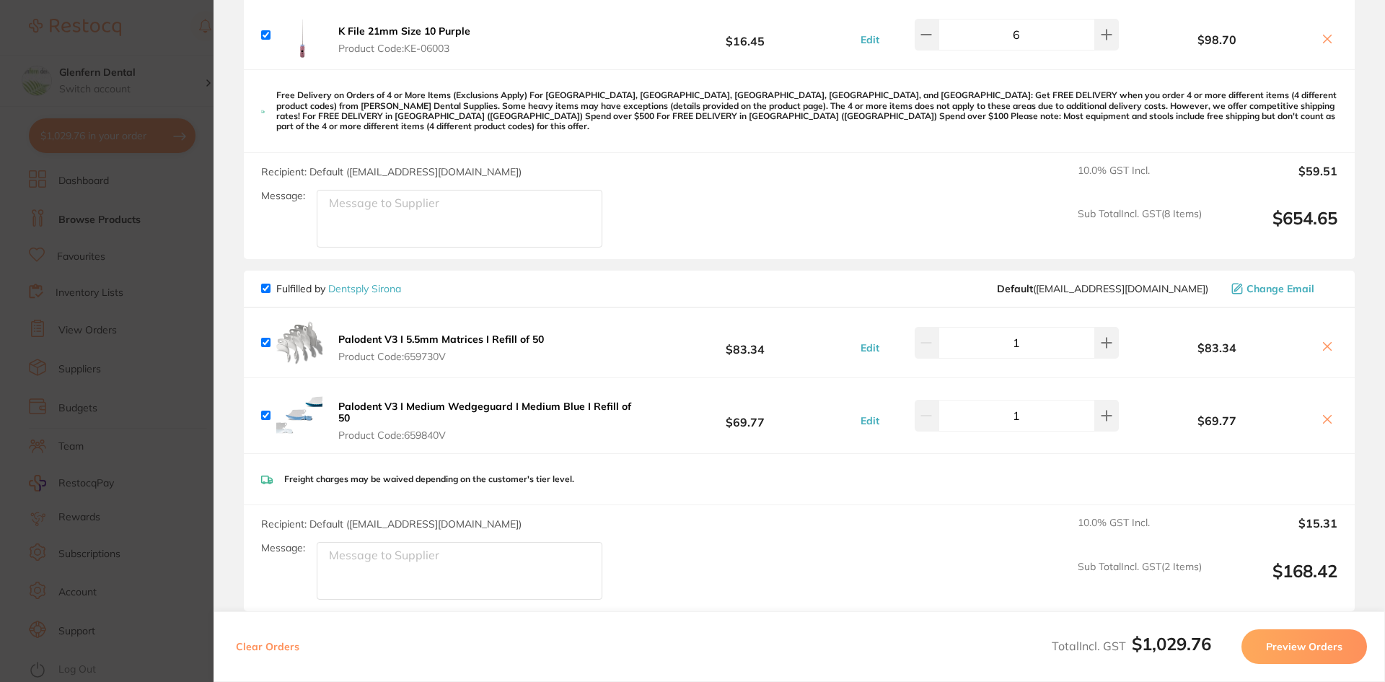
click at [427, 429] on span "Product Code: 659840V" at bounding box center [485, 435] width 295 height 12
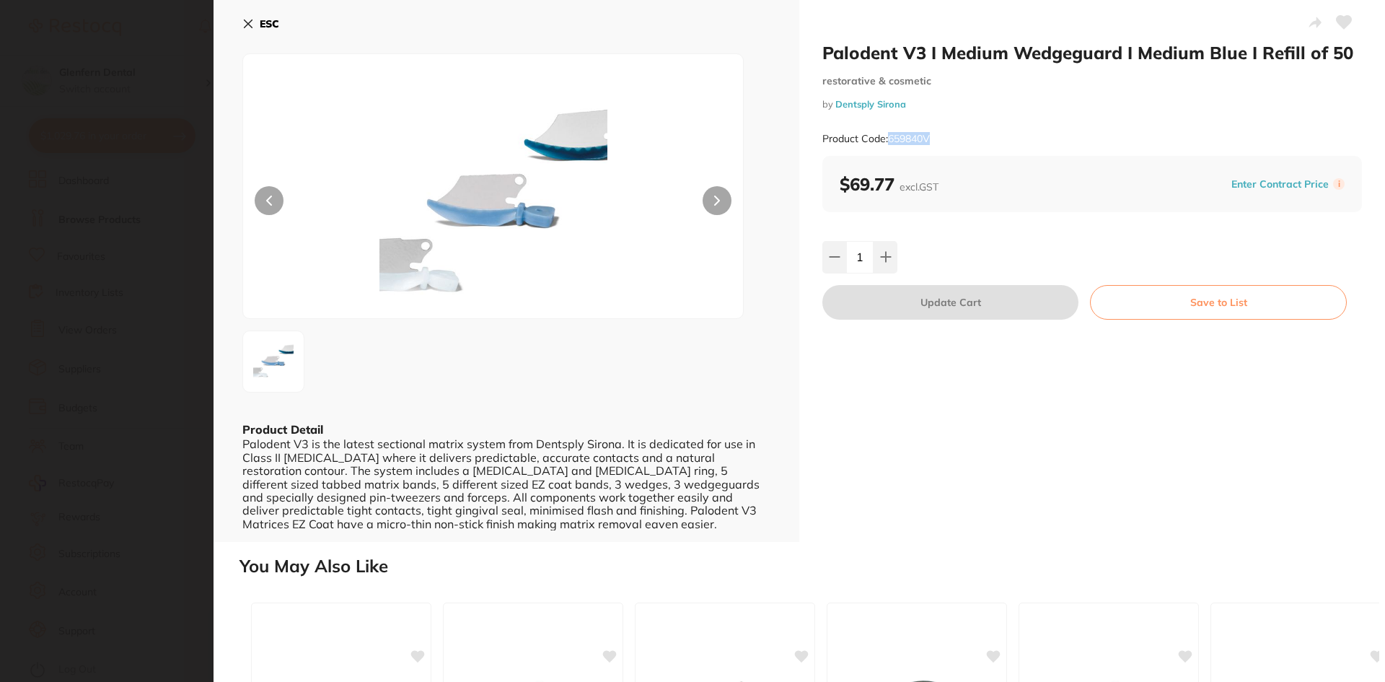
drag, startPoint x: 938, startPoint y: 134, endPoint x: 890, endPoint y: 147, distance: 49.3
click at [890, 147] on div "Product Code: 659840V" at bounding box center [1092, 138] width 540 height 35
click at [254, 19] on button "ESC" at bounding box center [260, 24] width 37 height 25
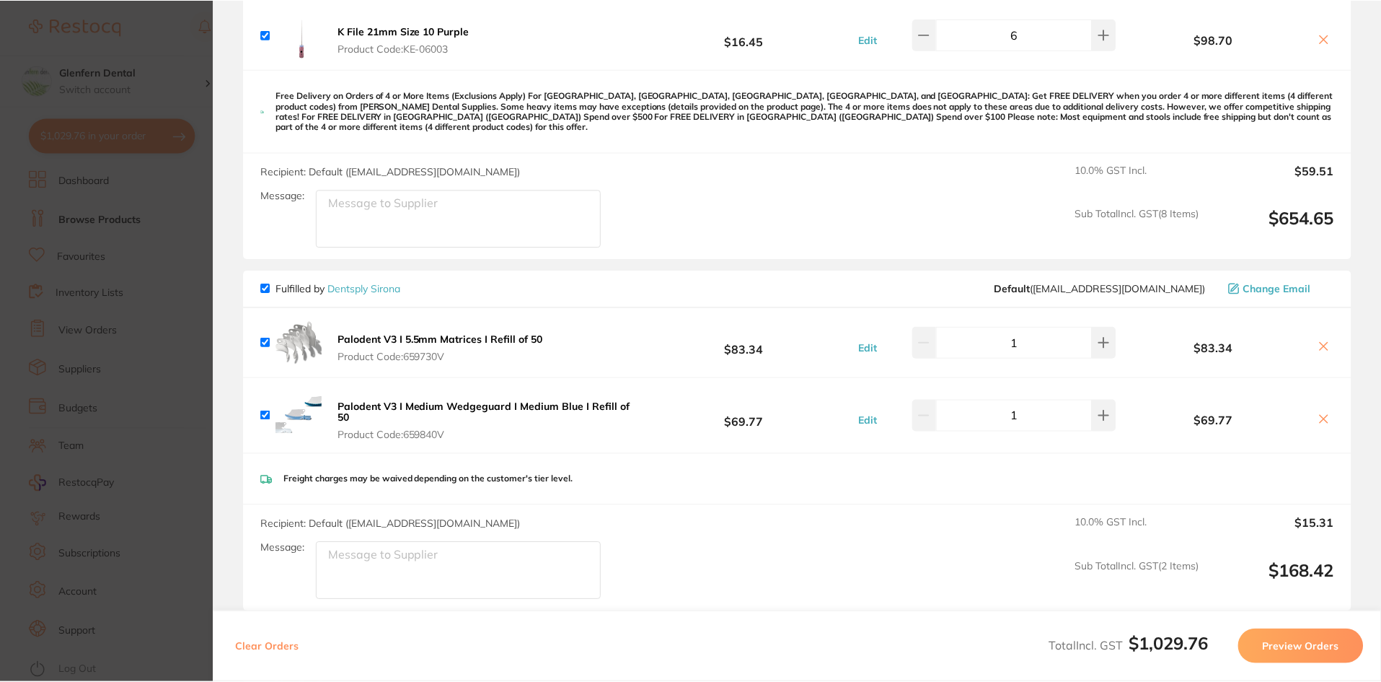
scroll to position [2, 0]
click at [94, 220] on section "Update RRP Set your pre negotiated price for this item. Item Agreed RRP (excl. …" at bounding box center [690, 341] width 1381 height 682
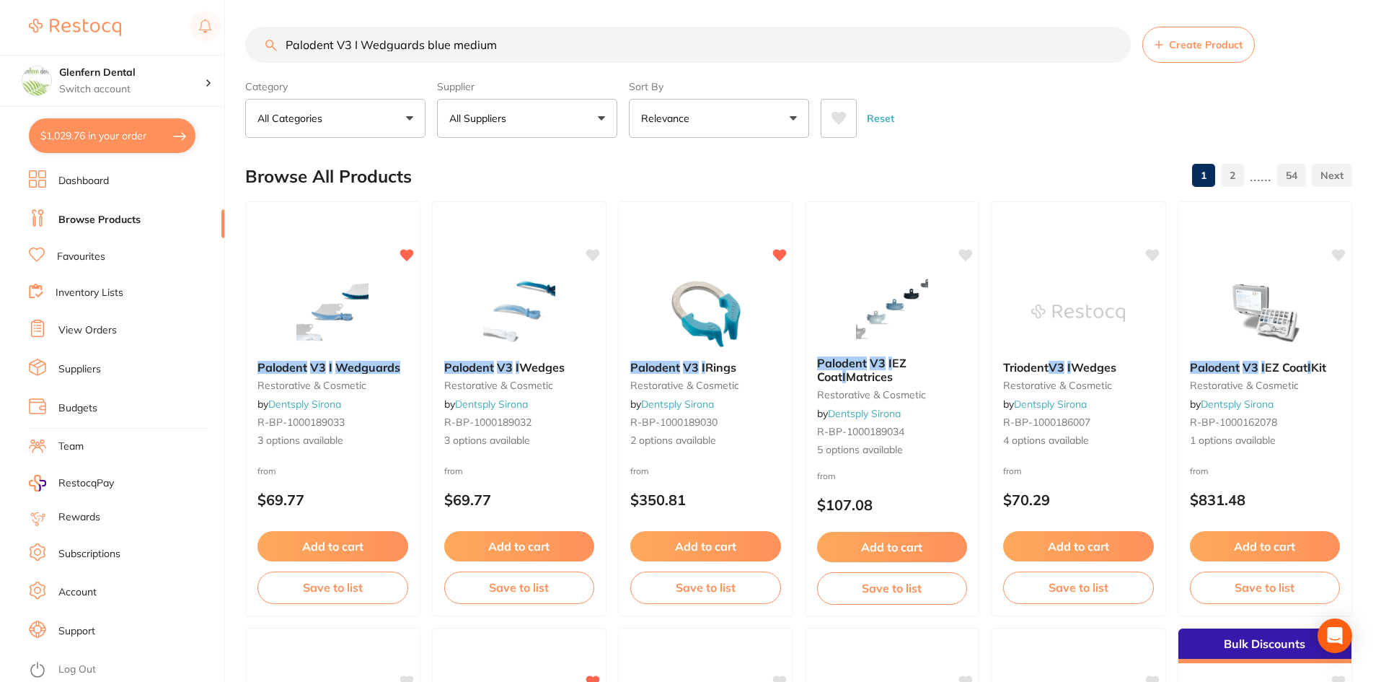
click at [94, 219] on link "Browse Products" at bounding box center [99, 220] width 82 height 14
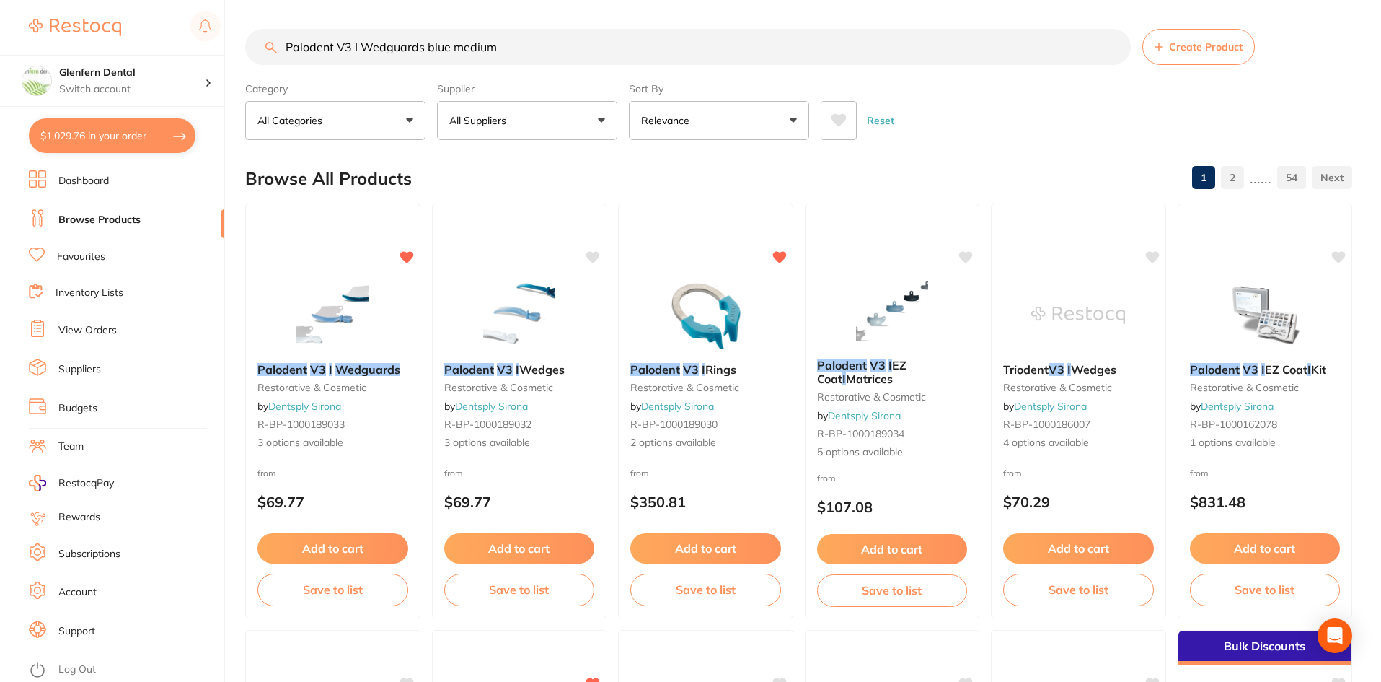
click at [535, 48] on input "Palodent V3 I Wedguards blue medium" at bounding box center [688, 47] width 886 height 36
type input "P"
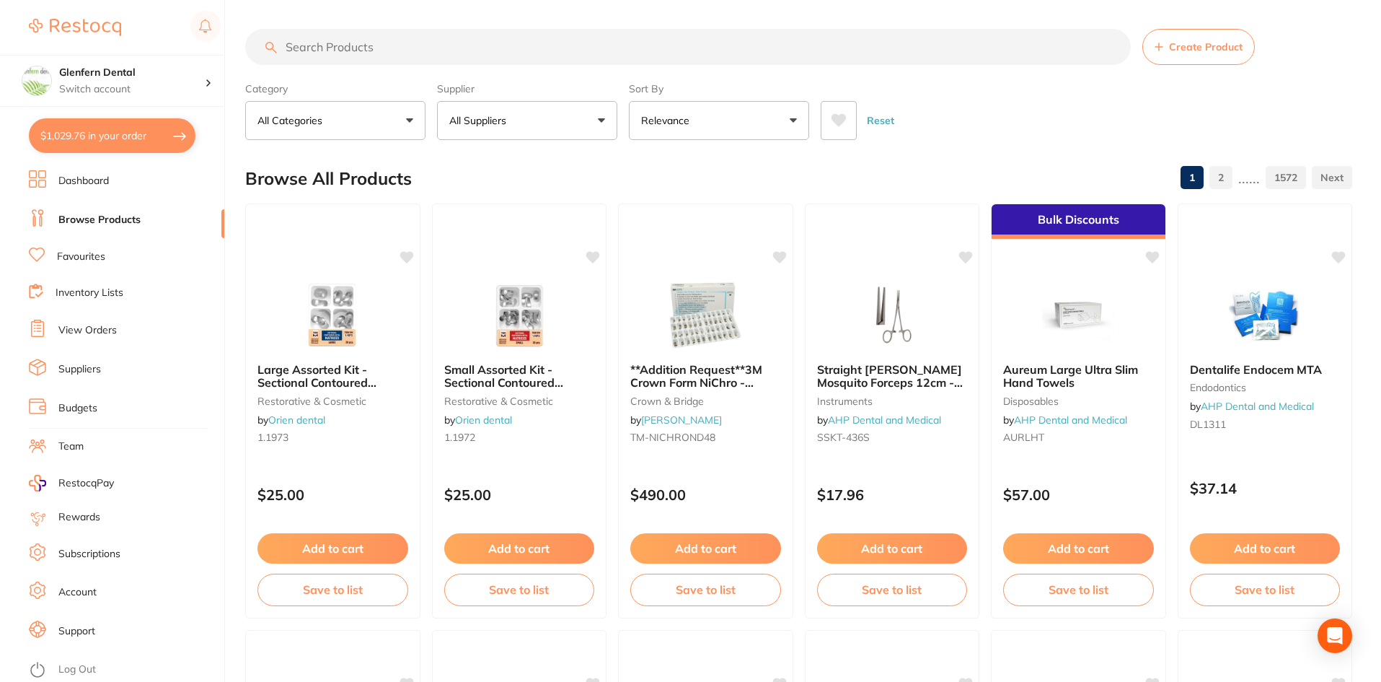
paste input "4% Articadent DENTAL with Adrenaline 1:100,000"
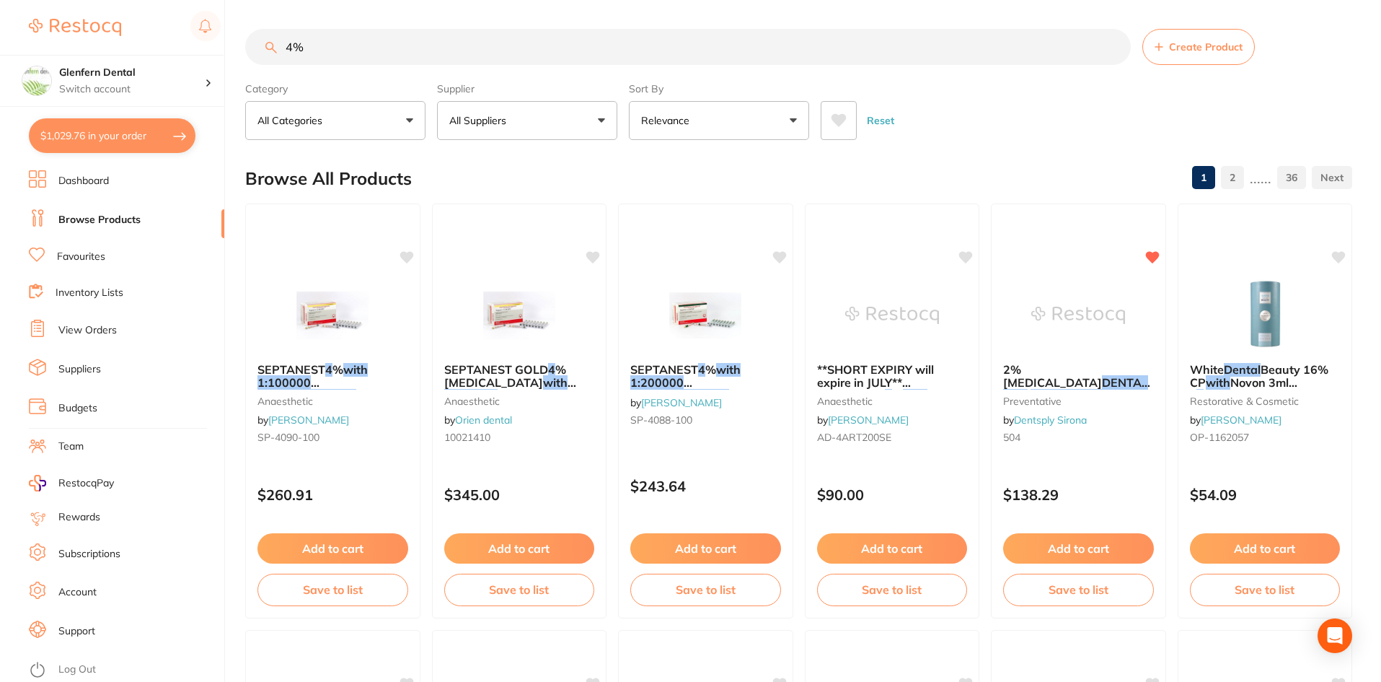
type input "4"
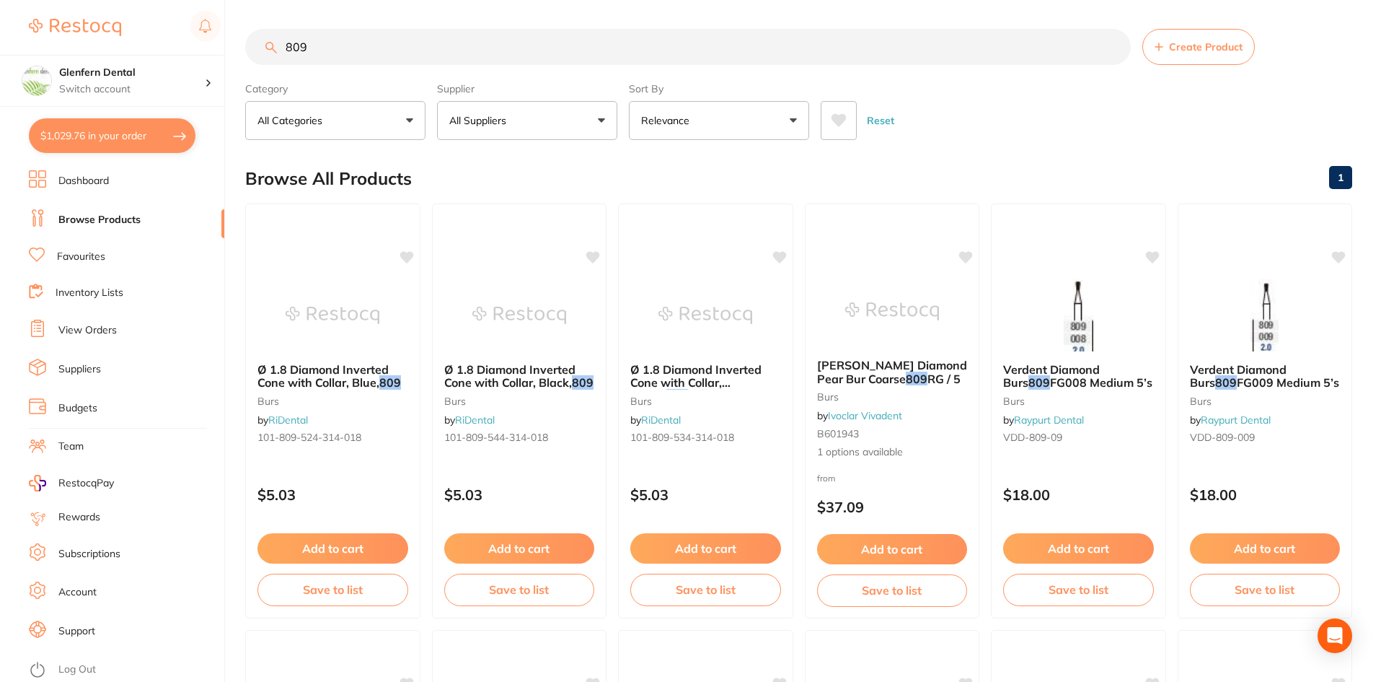
click at [603, 119] on button "All Suppliers" at bounding box center [527, 120] width 180 height 39
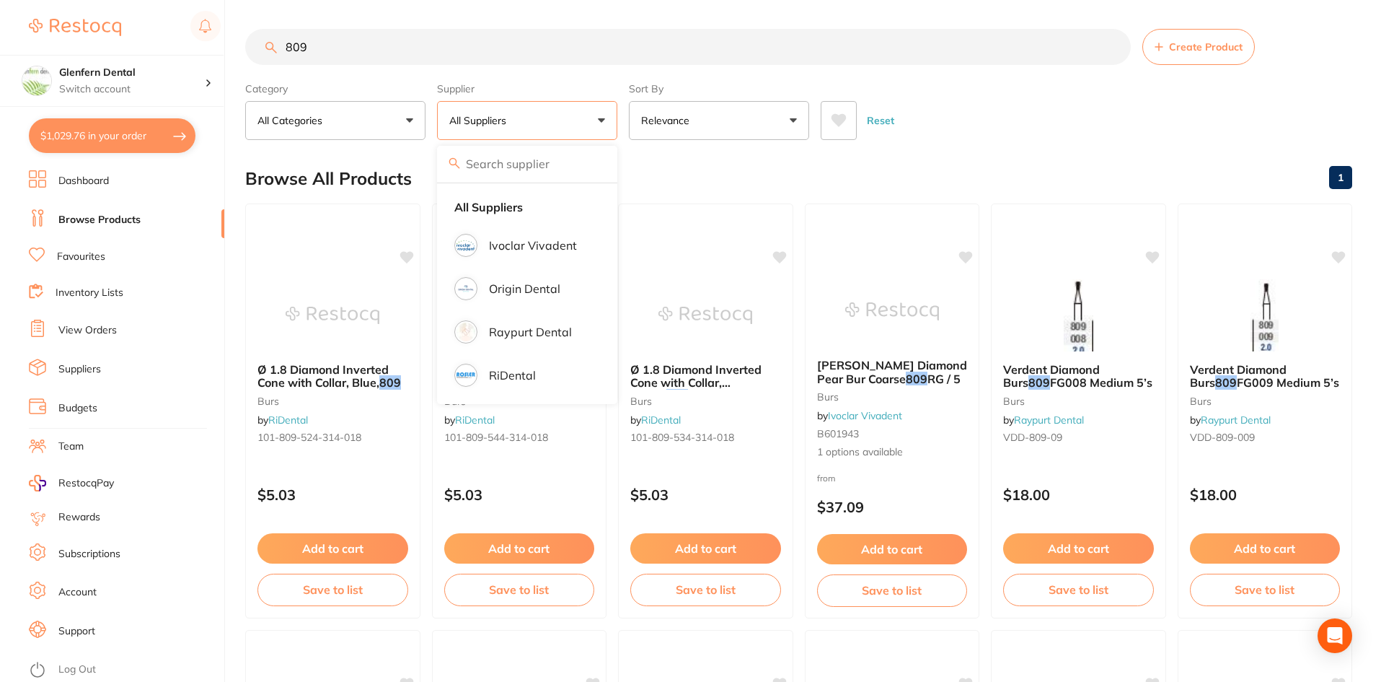
click at [348, 41] on input "809" at bounding box center [688, 47] width 886 height 36
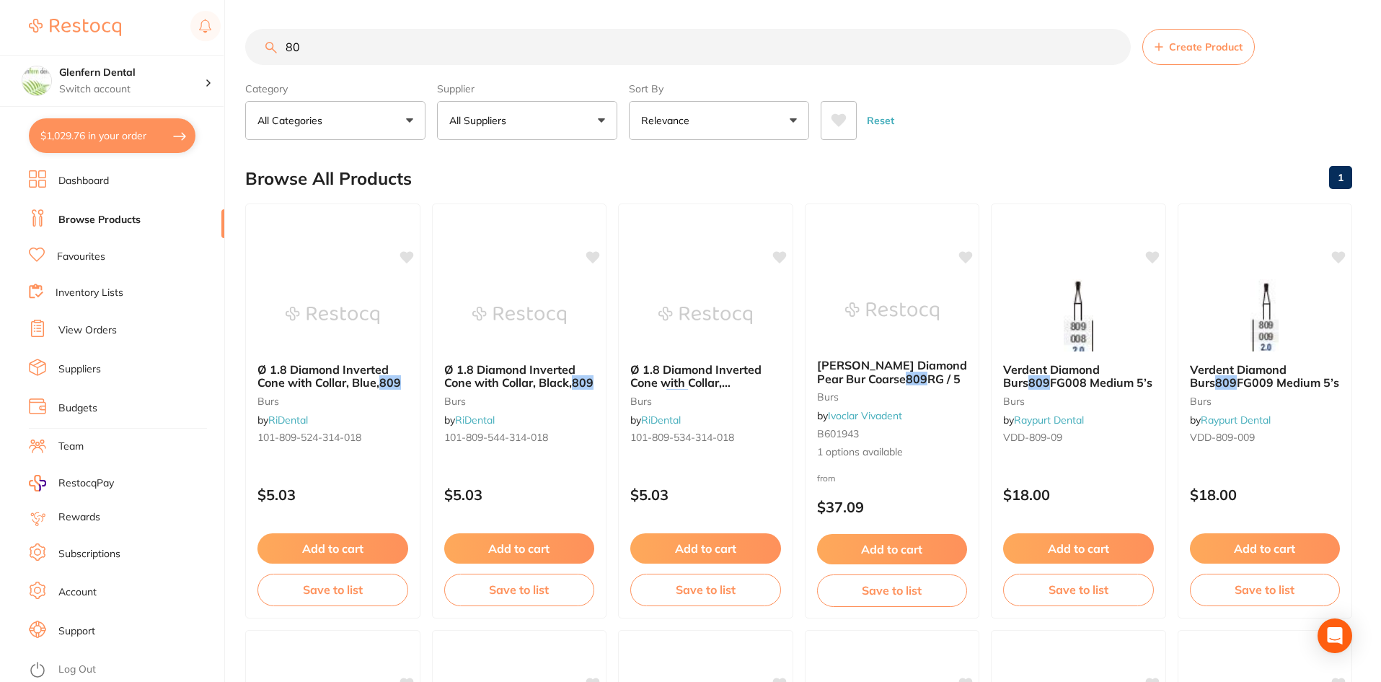
type input "8"
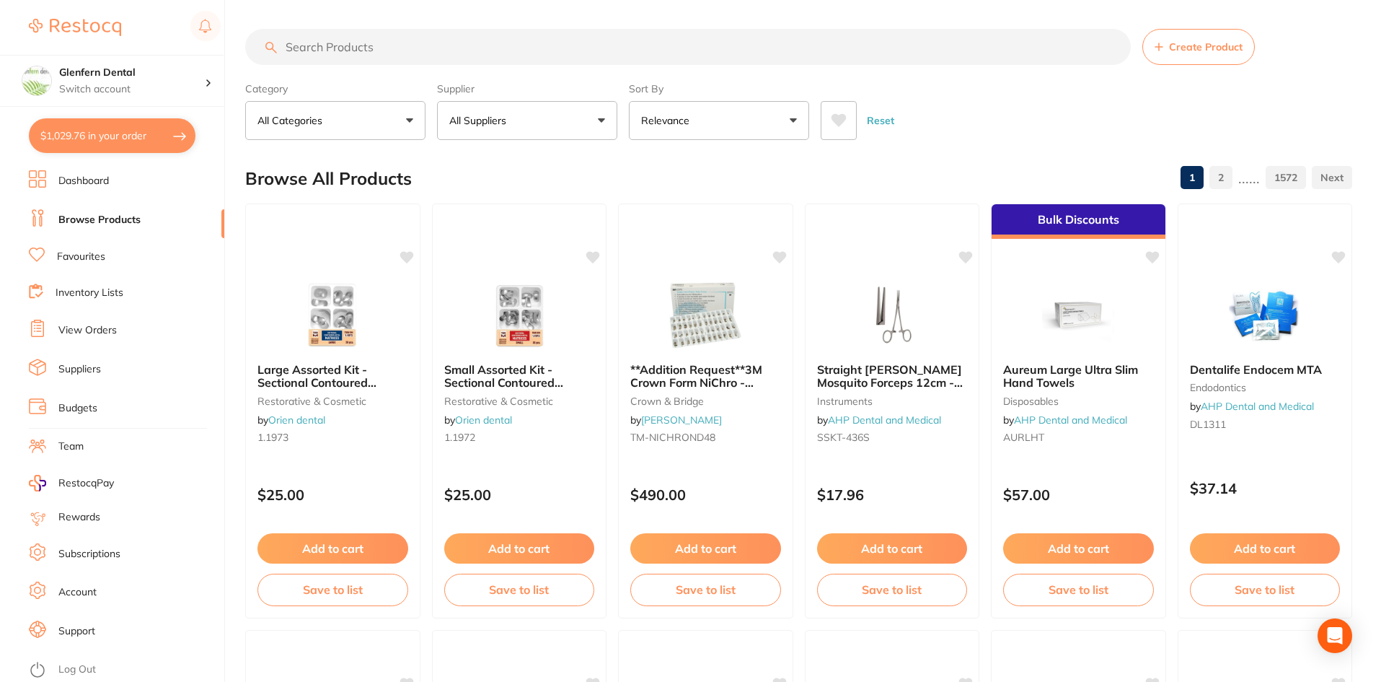
click at [605, 123] on button "All Suppliers" at bounding box center [527, 120] width 180 height 39
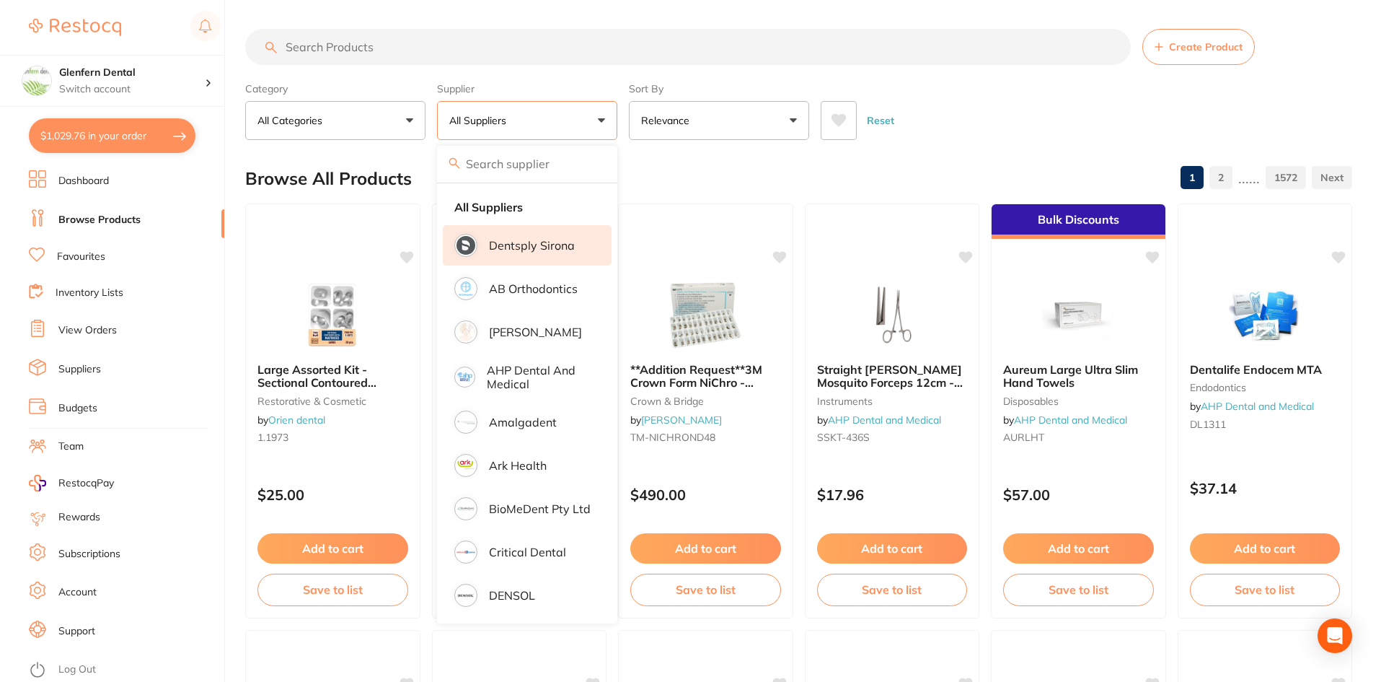
click at [559, 241] on p "Dentsply Sirona" at bounding box center [532, 245] width 86 height 13
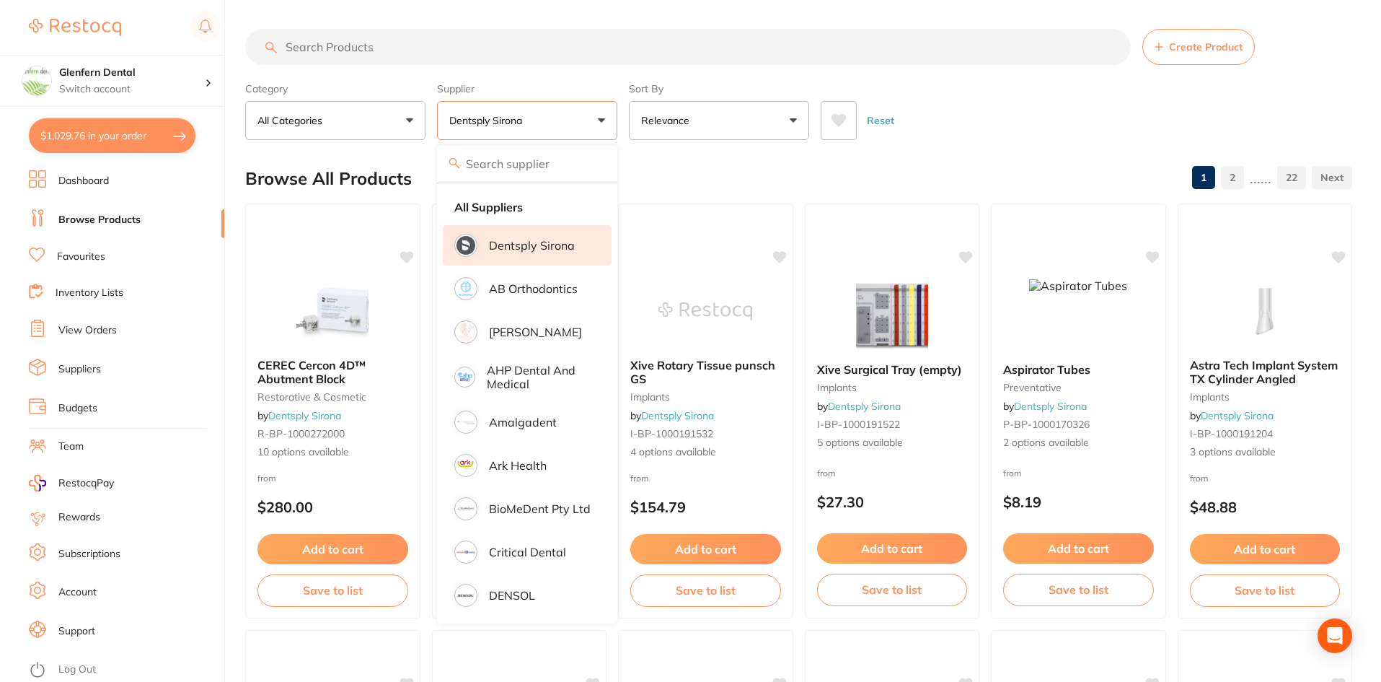
click at [319, 46] on input "search" at bounding box center [688, 47] width 886 height 36
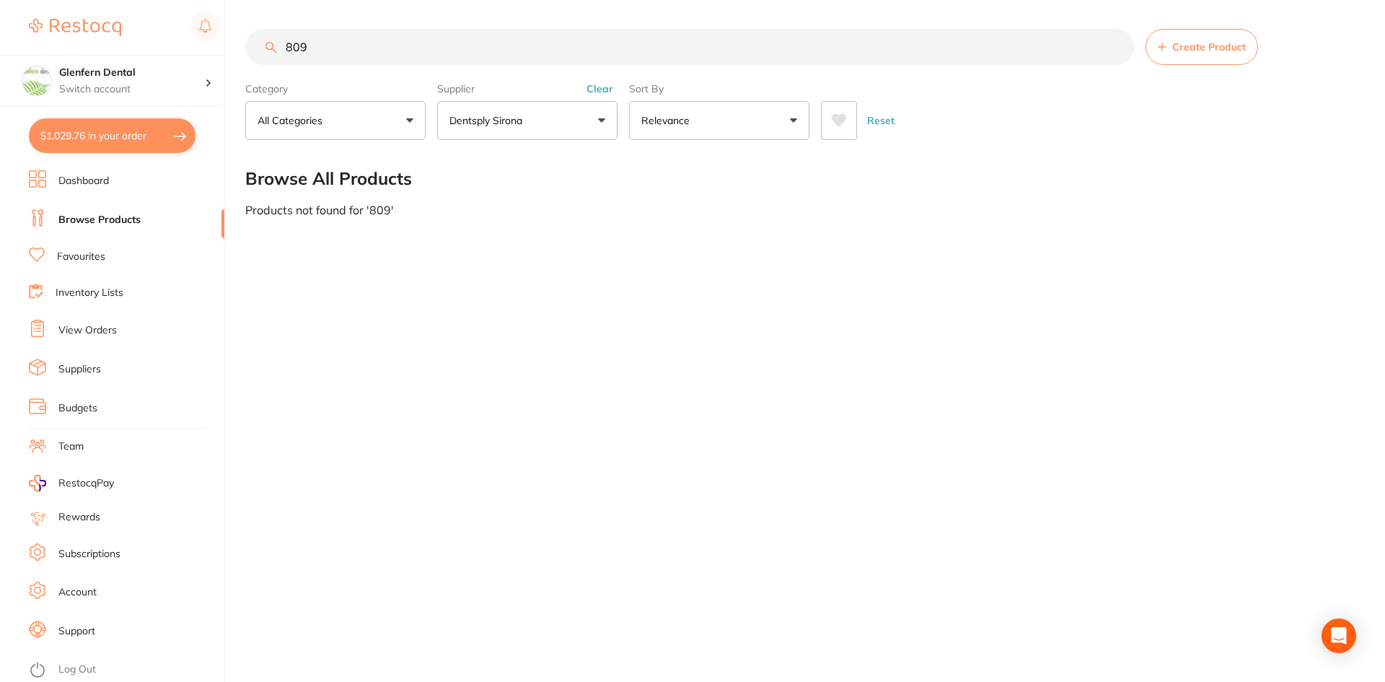
click at [324, 51] on input "809" at bounding box center [689, 47] width 889 height 36
type input "8"
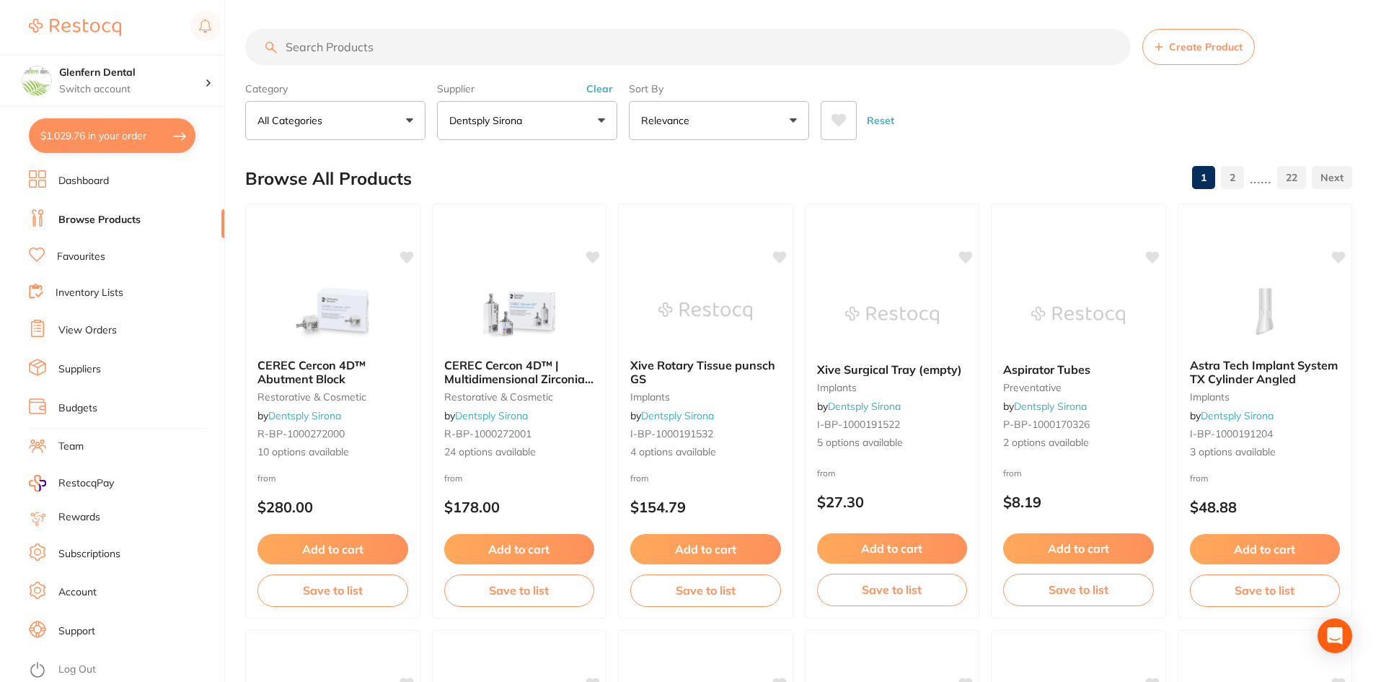
paste input "4% Articadent DENTAL with Adrenaline 1:100,000"
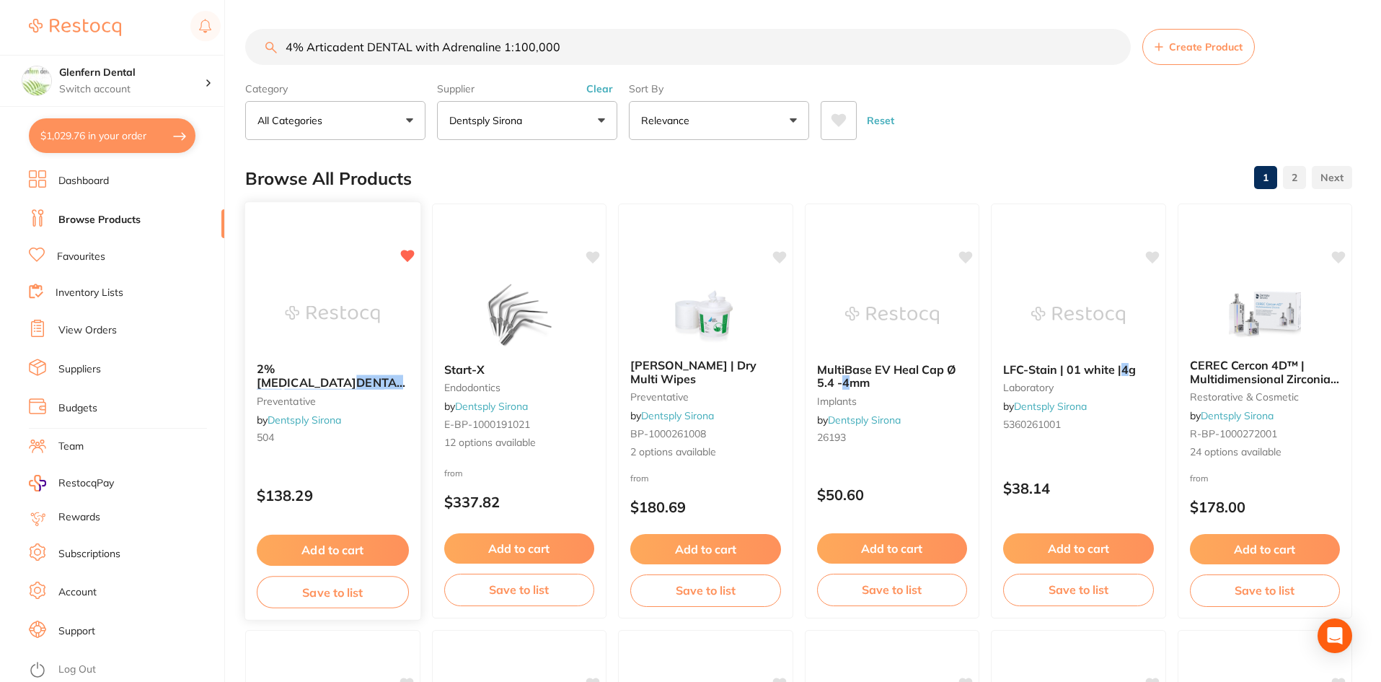
click at [316, 388] on em "[MEDICAL_DATA]" at bounding box center [334, 395] width 100 height 14
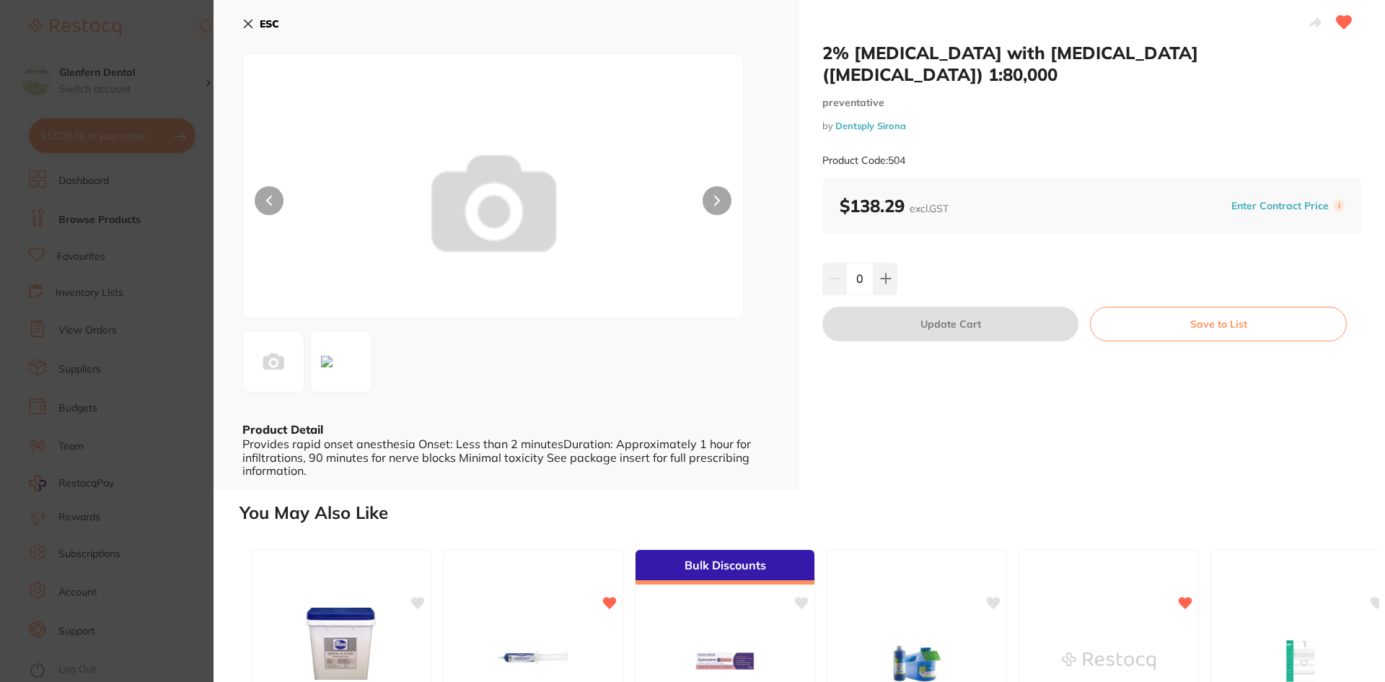
click at [248, 22] on icon at bounding box center [248, 24] width 12 height 12
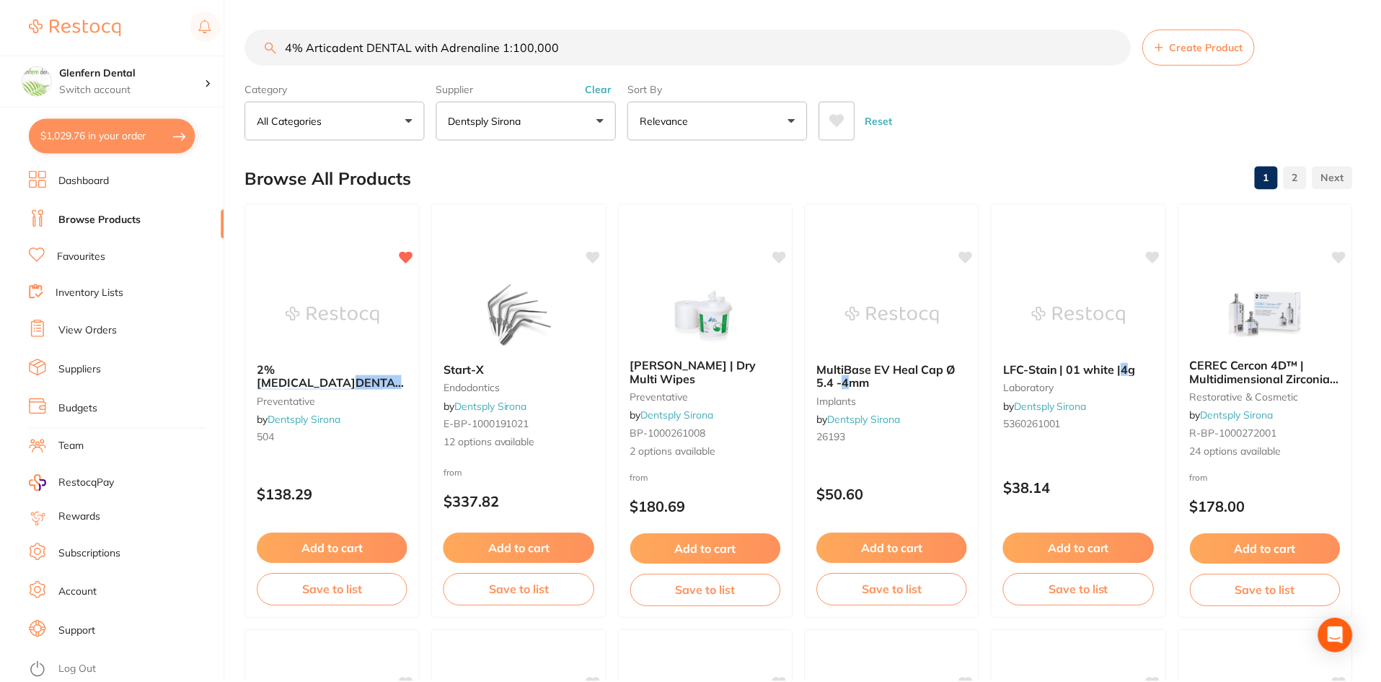
scroll to position [9, 0]
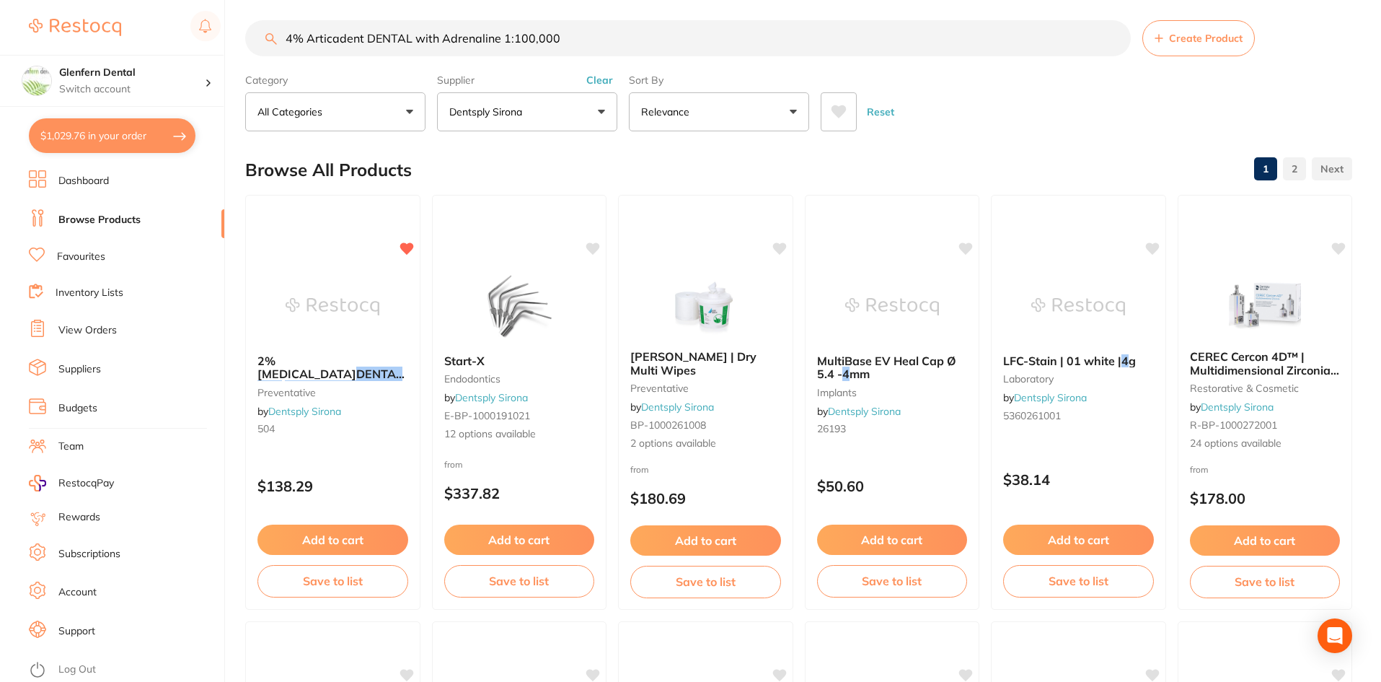
click at [570, 38] on input "4% Articadent DENTAL with Adrenaline 1:100,000" at bounding box center [688, 38] width 886 height 36
type input "4"
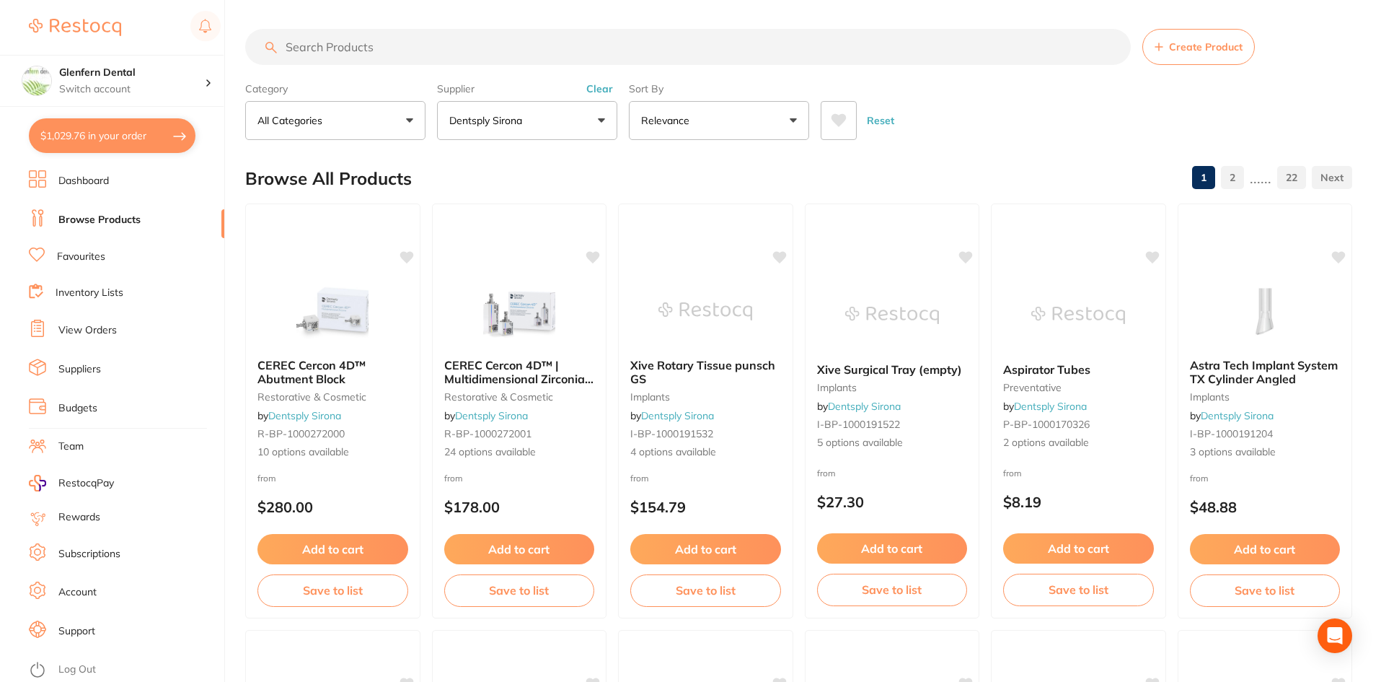
click at [79, 327] on link "View Orders" at bounding box center [87, 330] width 58 height 14
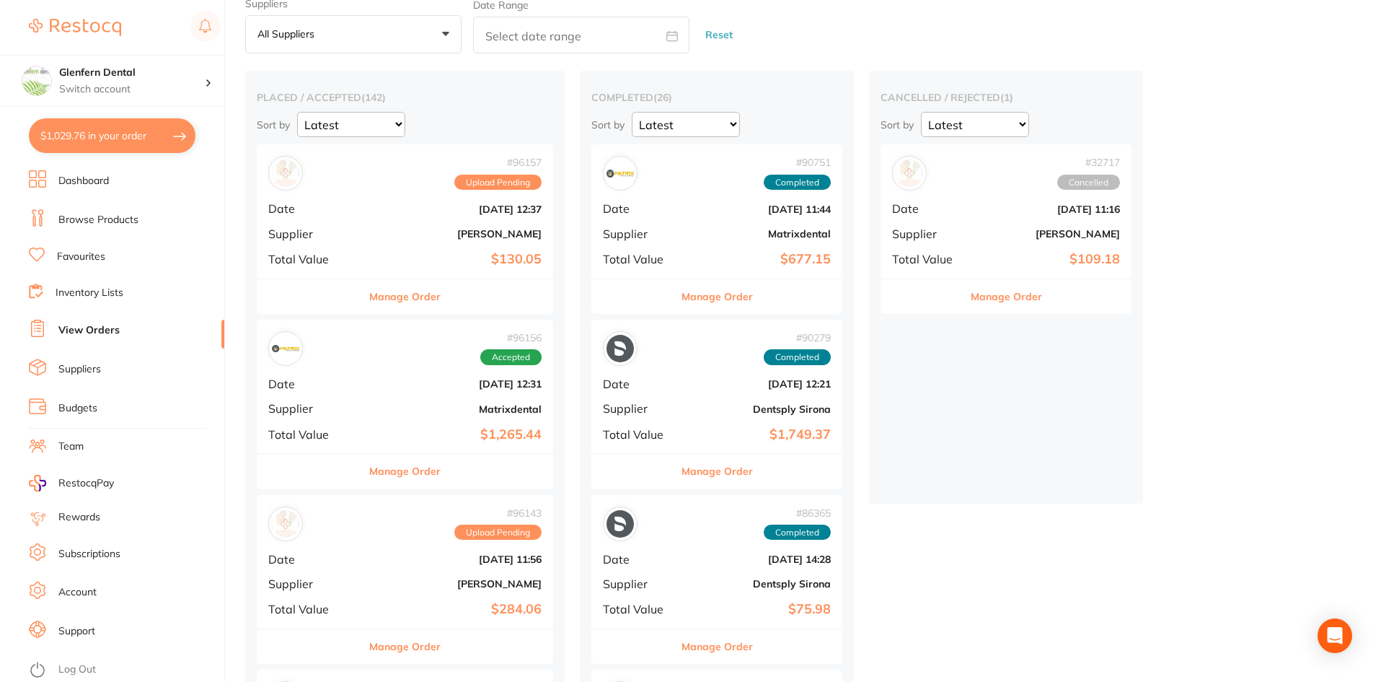
scroll to position [144, 0]
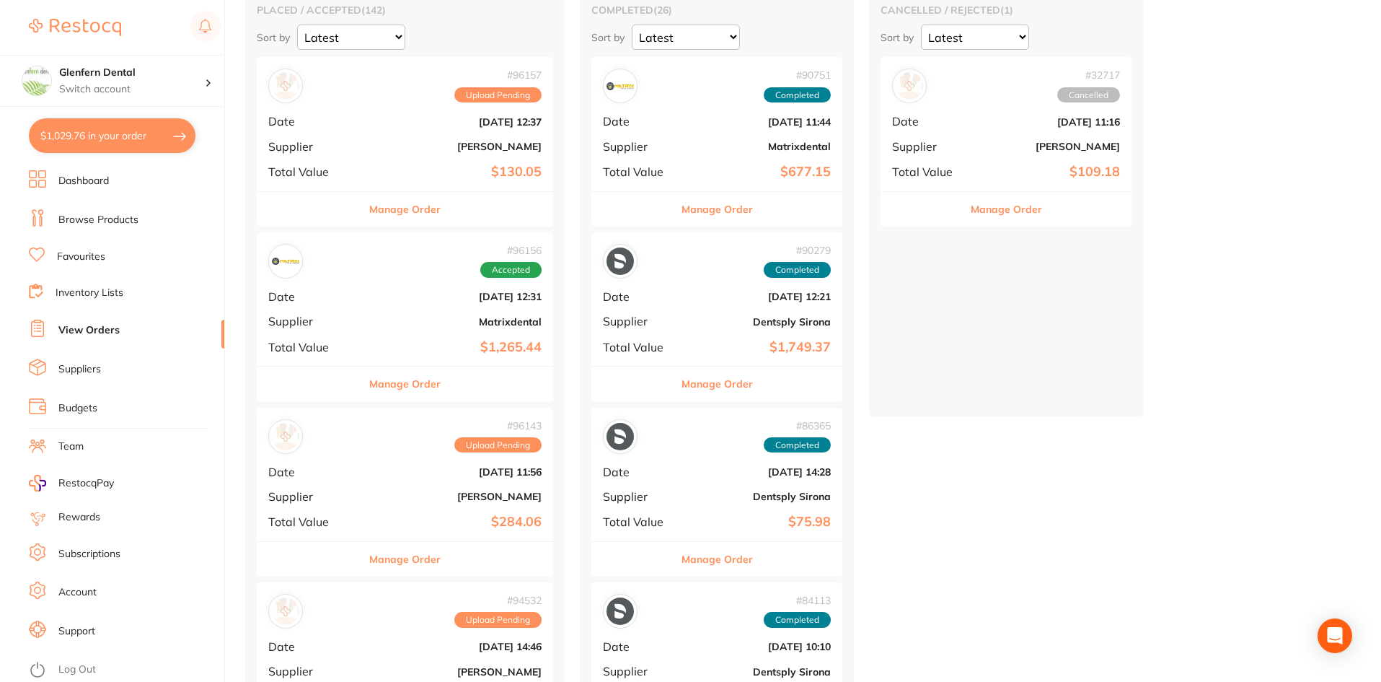
click at [728, 389] on button "Manage Order" at bounding box center [717, 383] width 71 height 35
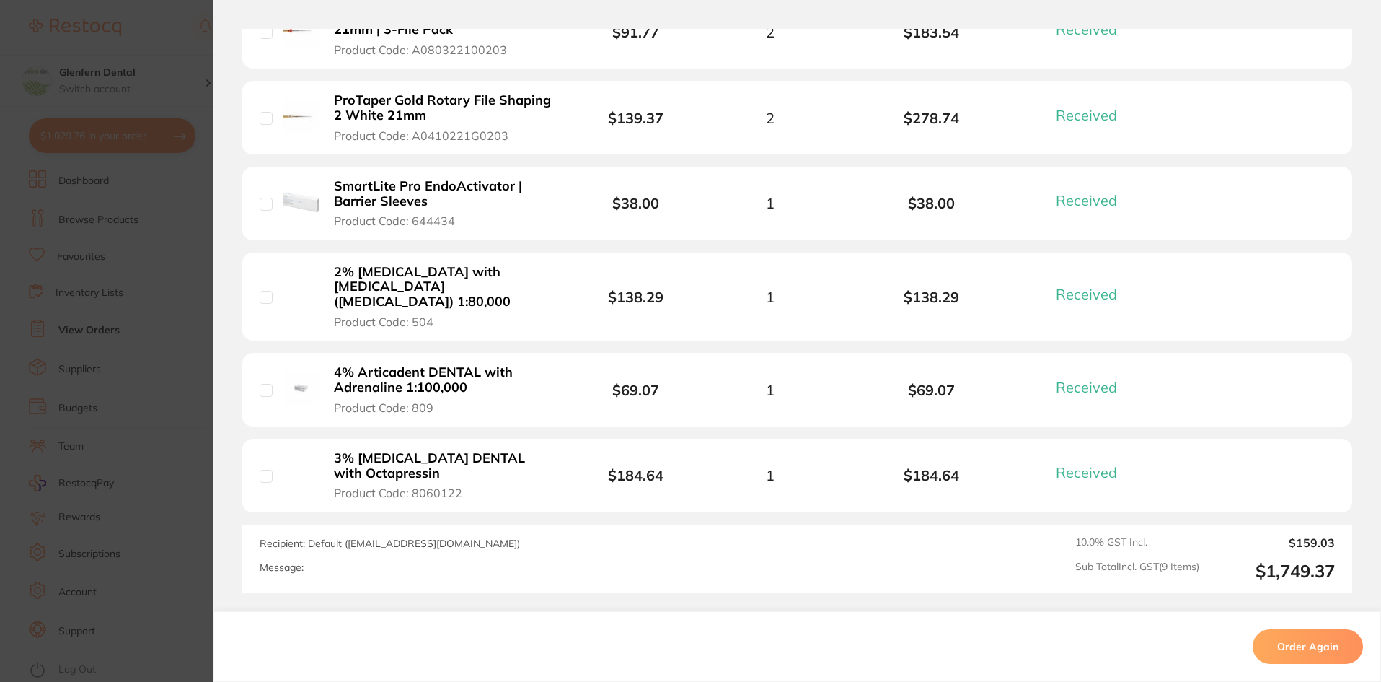
scroll to position [793, 0]
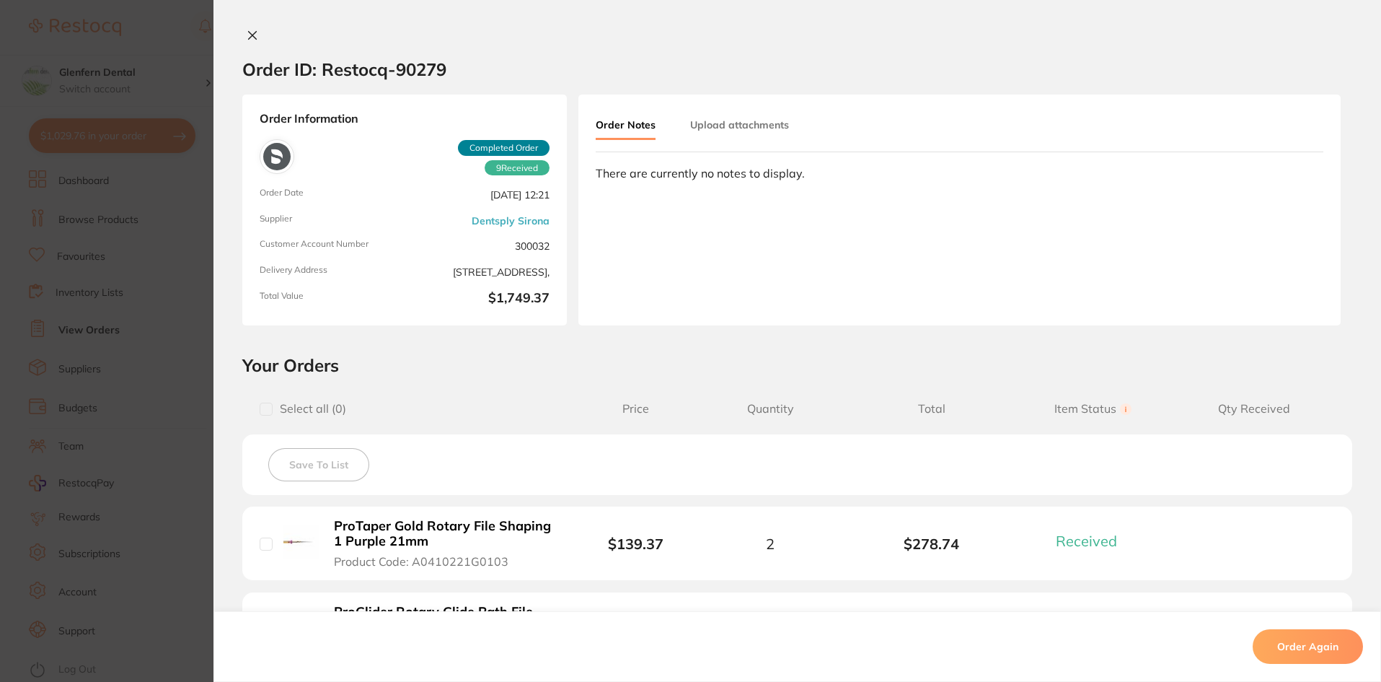
scroll to position [938, 0]
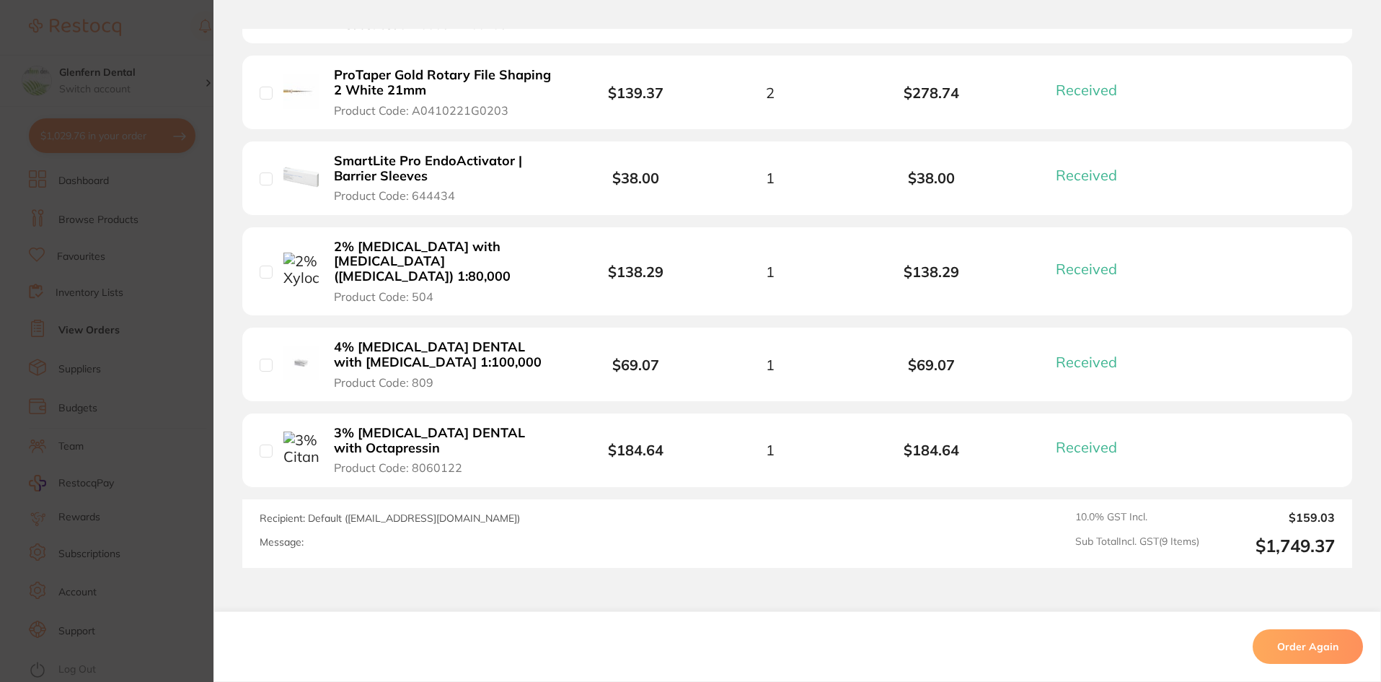
click at [338, 340] on b "4% Articadent DENTAL with Adrenaline 1:100,000" at bounding box center [445, 355] width 223 height 30
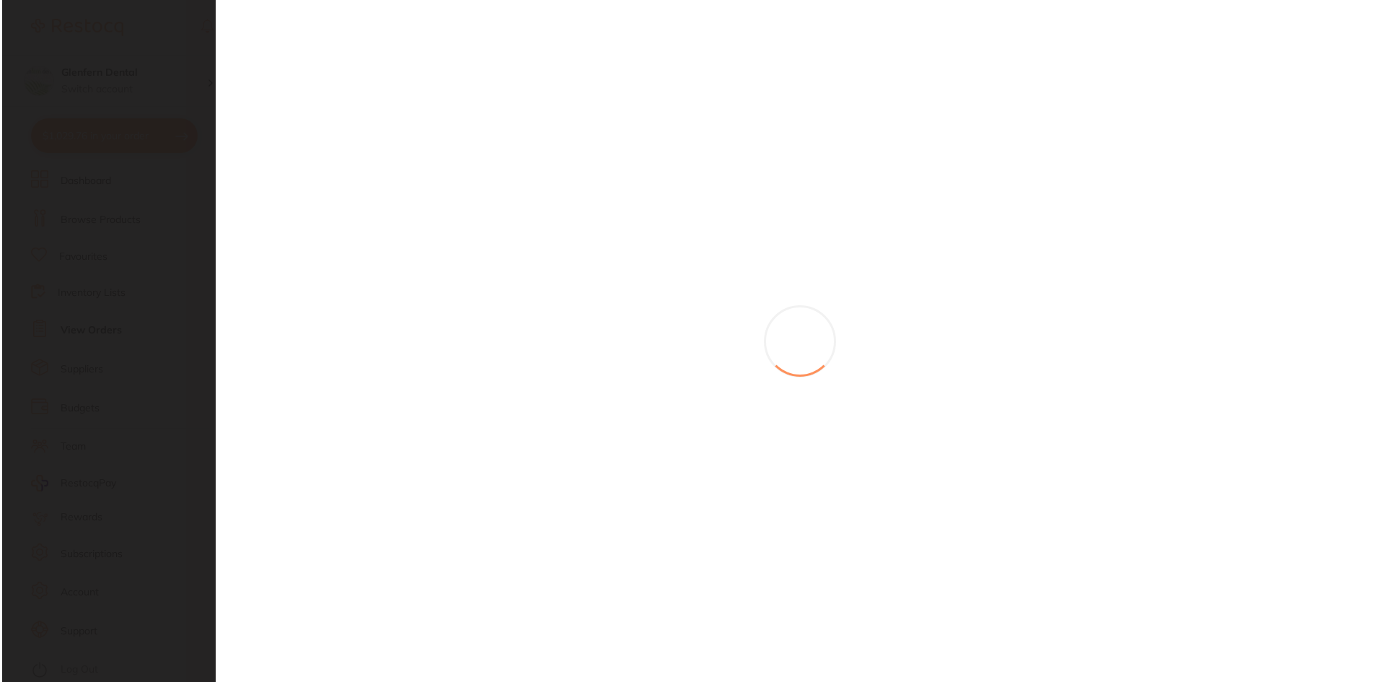
scroll to position [0, 0]
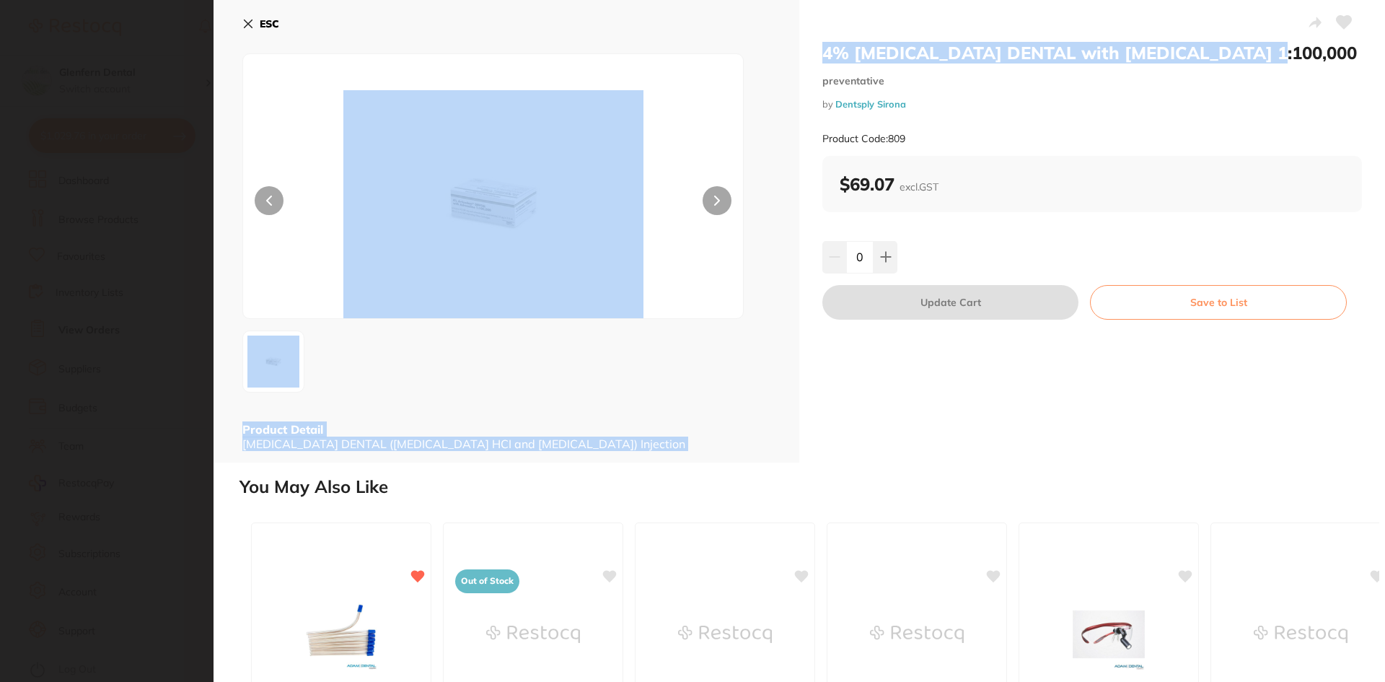
drag, startPoint x: 1267, startPoint y: 54, endPoint x: 834, endPoint y: 56, distance: 432.8
click at [796, 56] on div "4% Articadent DENTAL with Adrenaline 1:100,000 preventative by Dentsply Sirona …" at bounding box center [798, 231] width 1171 height 462
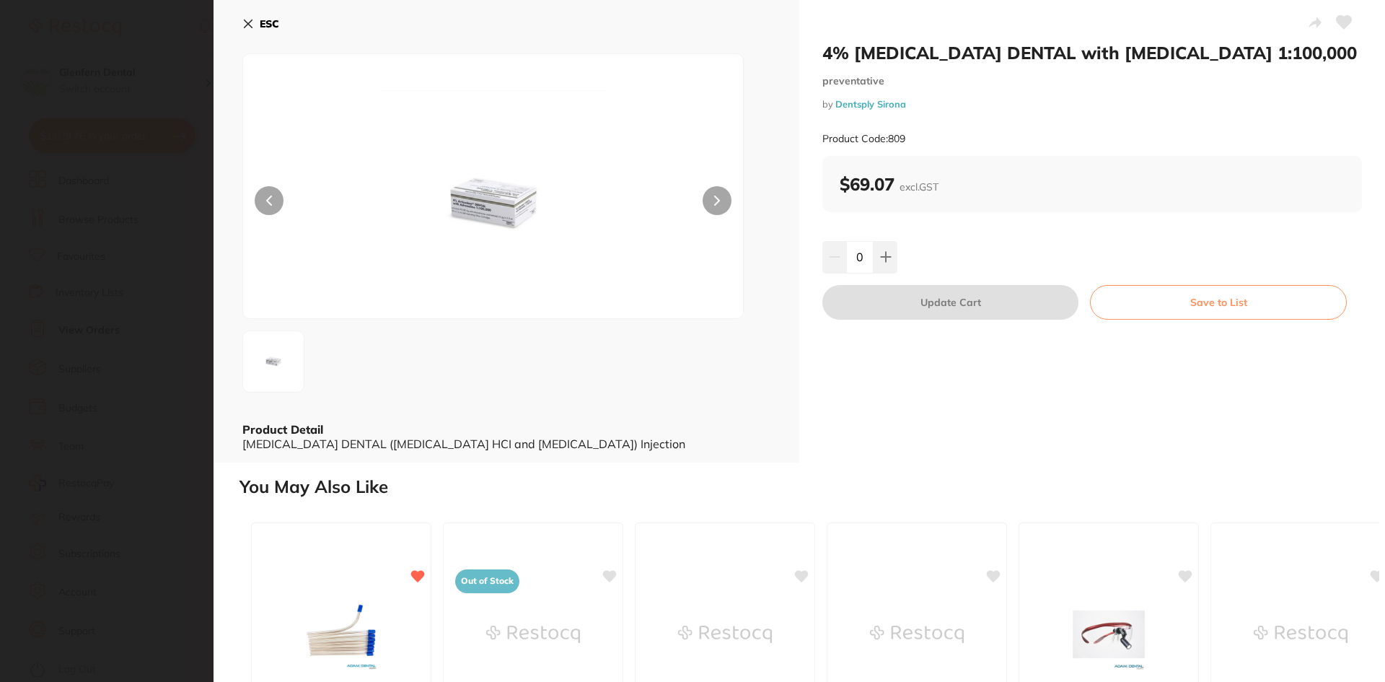
drag, startPoint x: 864, startPoint y: 54, endPoint x: 930, endPoint y: 457, distance: 407.9
click at [930, 457] on div "4% Articadent DENTAL with Adrenaline 1:100,000 preventative by Dentsply Sirona …" at bounding box center [1092, 231] width 586 height 462
click at [1247, 59] on h2 "4% Articadent DENTAL with Adrenaline 1:100,000" at bounding box center [1092, 53] width 540 height 22
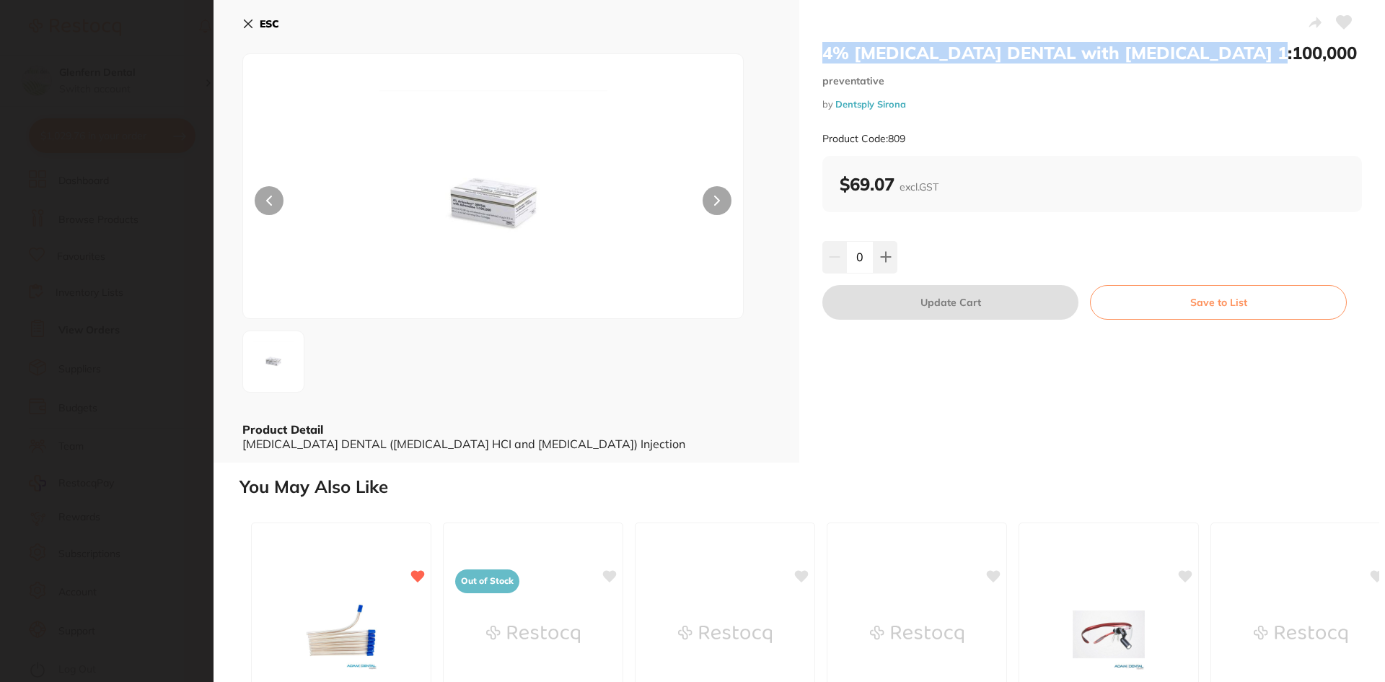
drag, startPoint x: 1247, startPoint y: 52, endPoint x: 839, endPoint y: 58, distance: 408.3
click at [823, 50] on h2 "4% Articadent DENTAL with Adrenaline 1:100,000" at bounding box center [1092, 53] width 540 height 22
copy h2 "4% Articadent DENTAL with Adrenaline 1:100,000"
click at [244, 22] on icon at bounding box center [248, 24] width 12 height 12
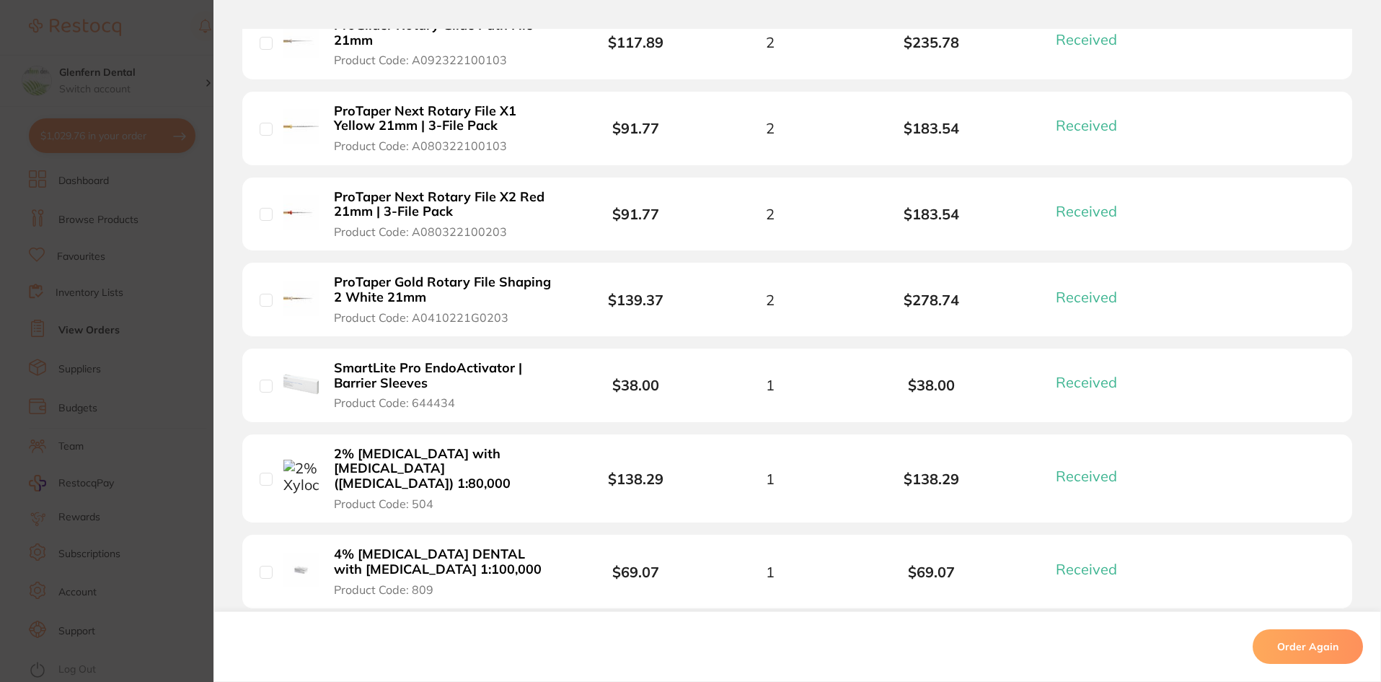
scroll to position [433, 0]
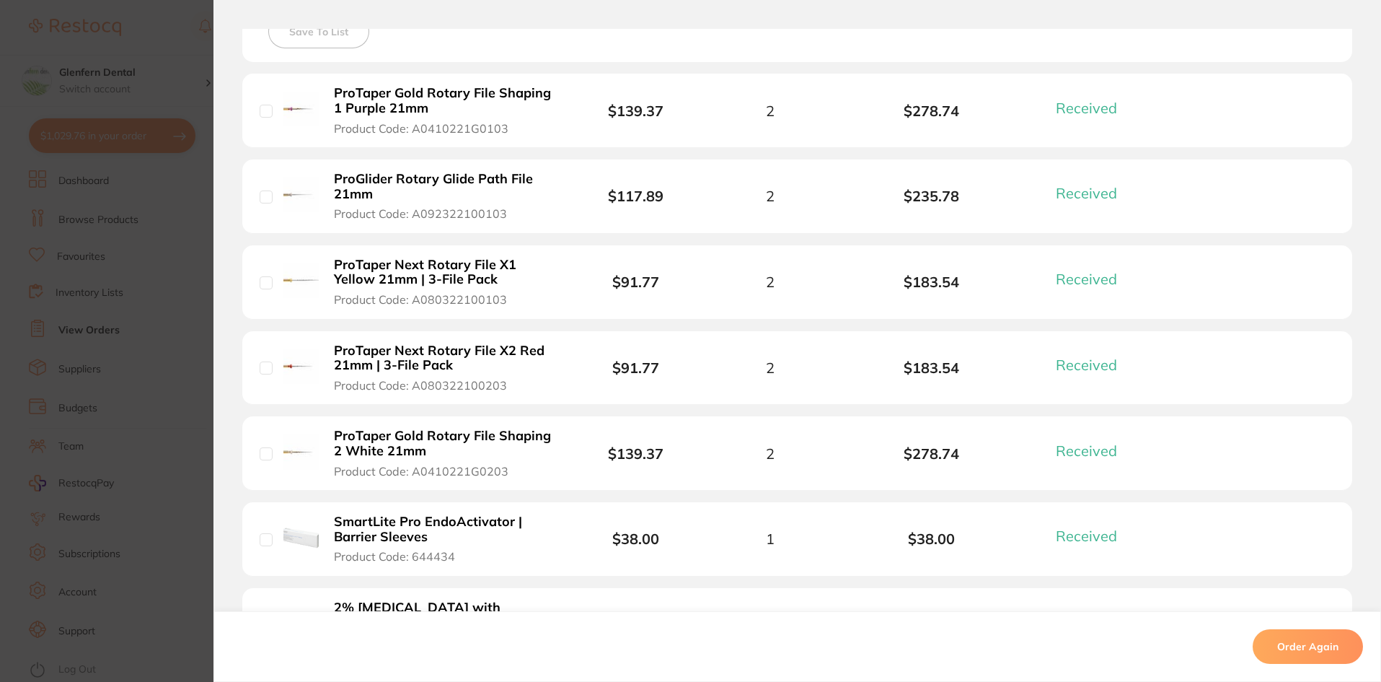
click at [82, 221] on section "Order ID: Restocq- 90279 Order Information 9 Received Completed Order Order Dat…" at bounding box center [690, 341] width 1381 height 682
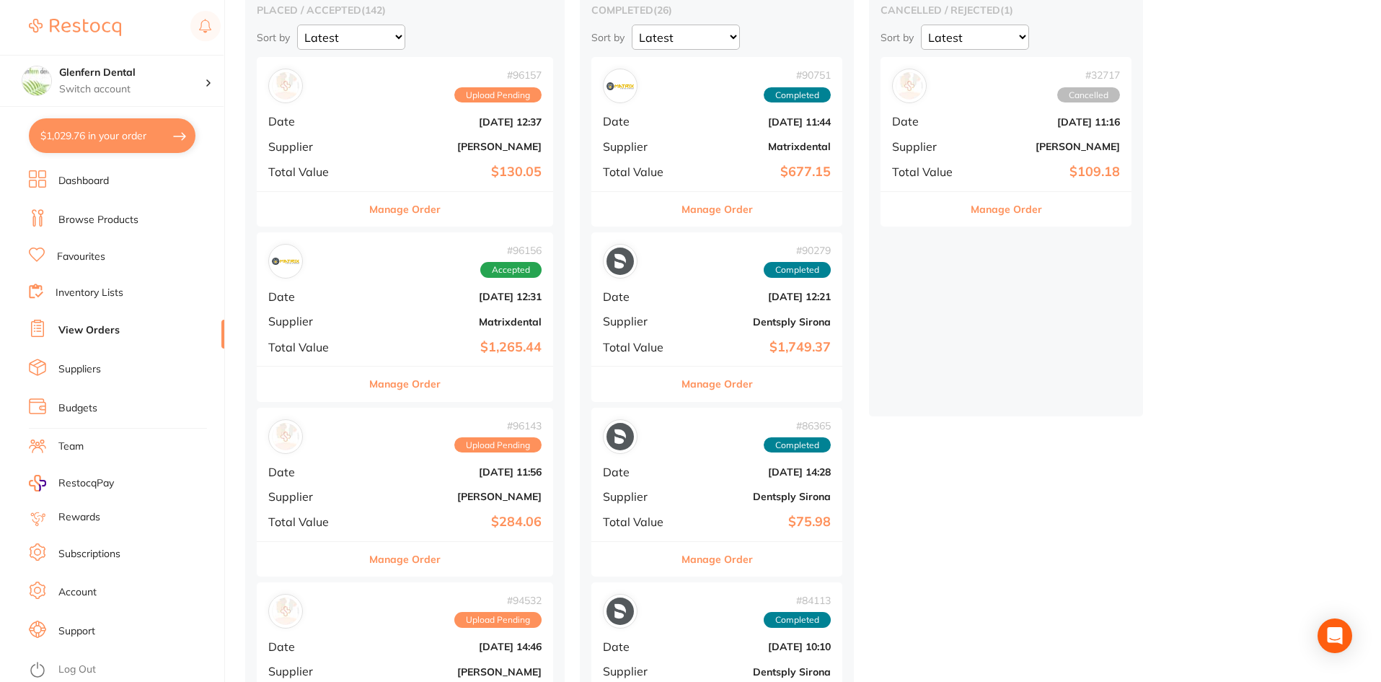
click at [84, 219] on link "Browse Products" at bounding box center [98, 220] width 80 height 14
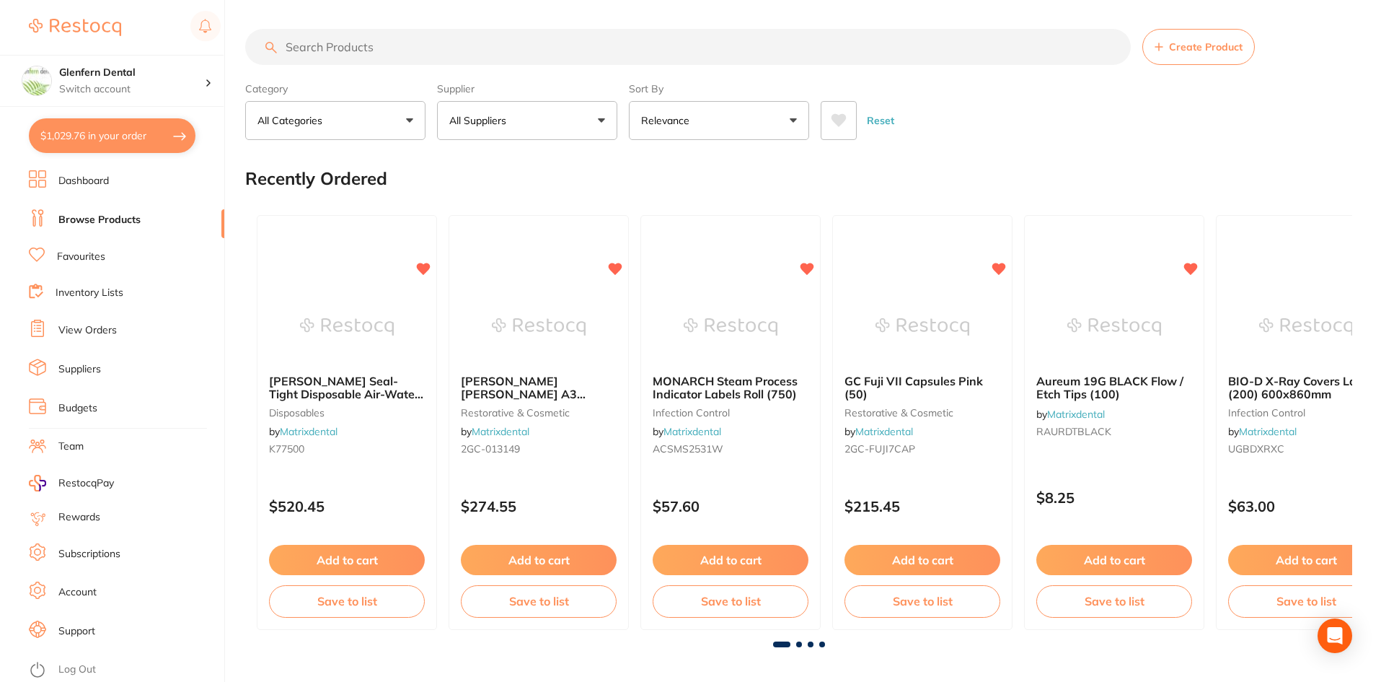
click at [319, 50] on input "search" at bounding box center [688, 47] width 886 height 36
paste input "4% Articadent DENTAL with Adrenaline 1:100,000"
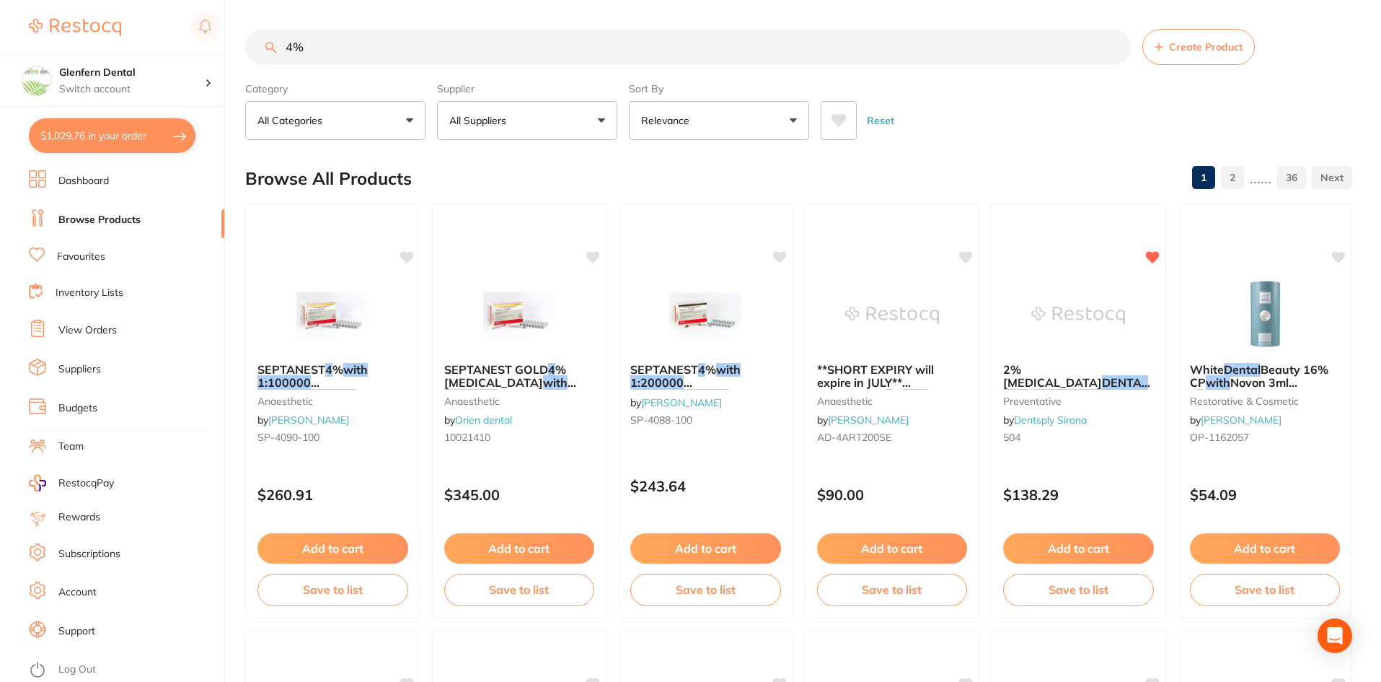
type input "4"
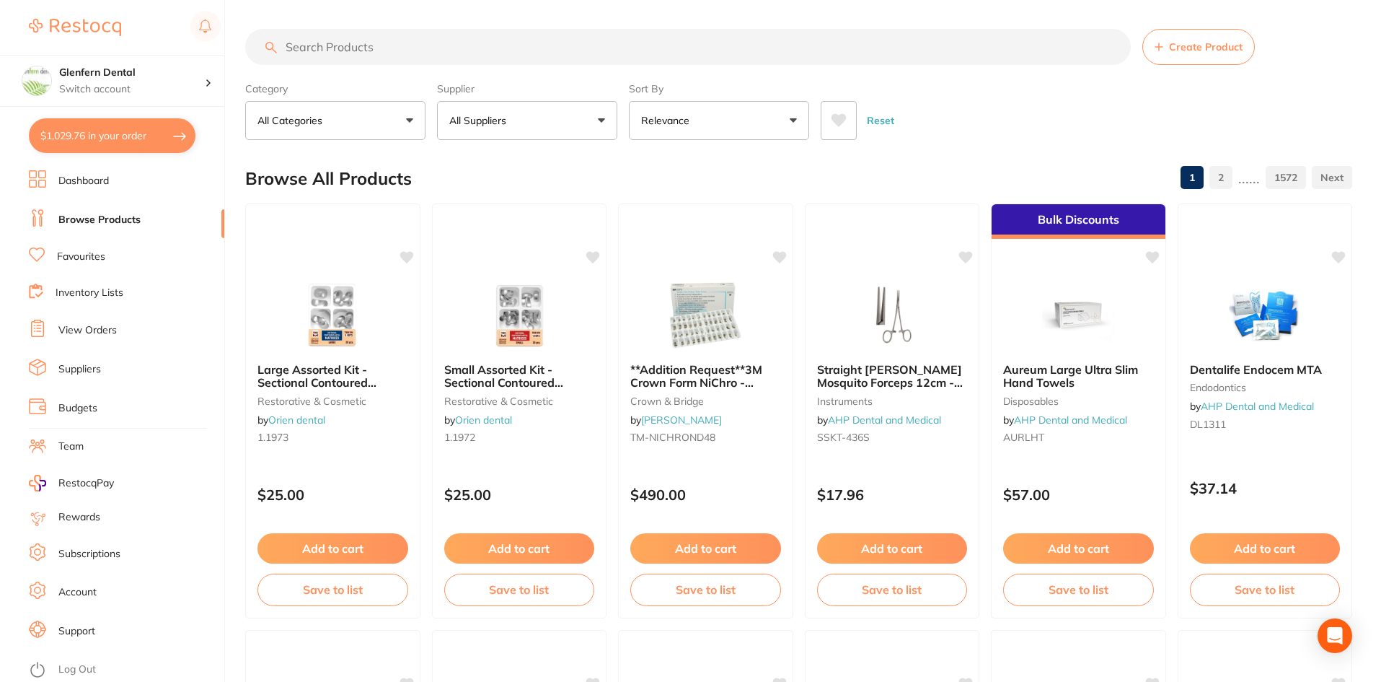
click at [136, 137] on button "$1,029.76 in your order" at bounding box center [112, 135] width 167 height 35
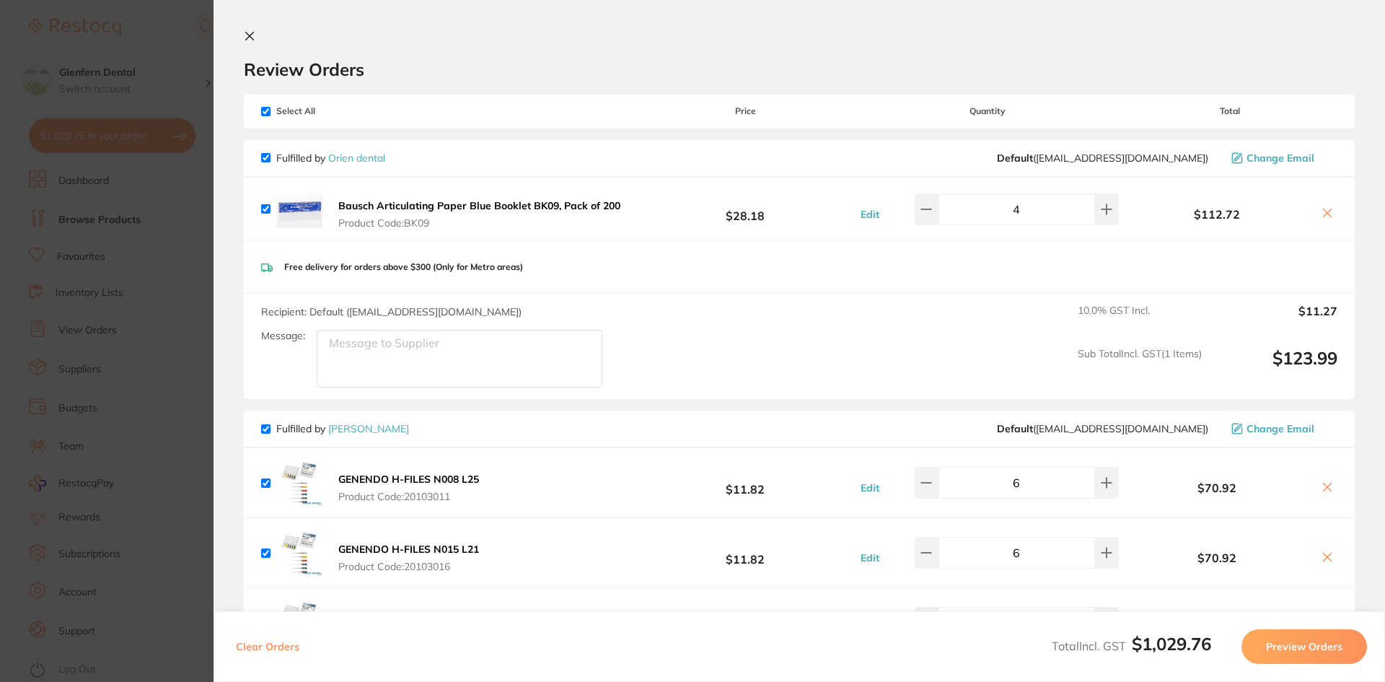
click at [252, 36] on icon at bounding box center [250, 36] width 12 height 12
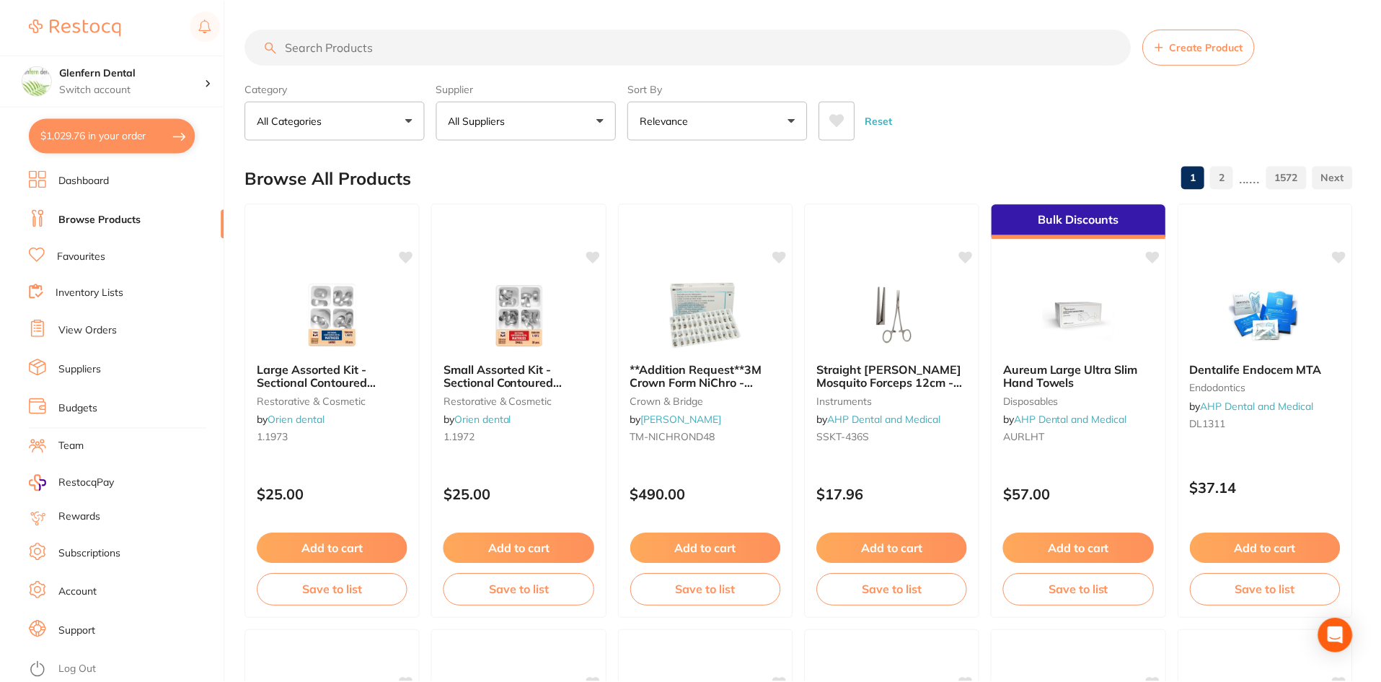
scroll to position [2, 0]
